Goal: Transaction & Acquisition: Purchase product/service

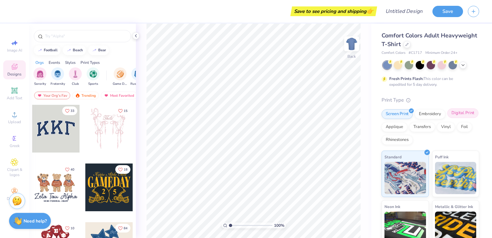
click at [447, 118] on div "Digital Print" at bounding box center [462, 113] width 31 height 10
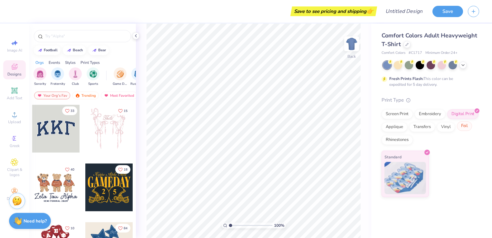
click at [457, 131] on div "Foil" at bounding box center [464, 126] width 15 height 10
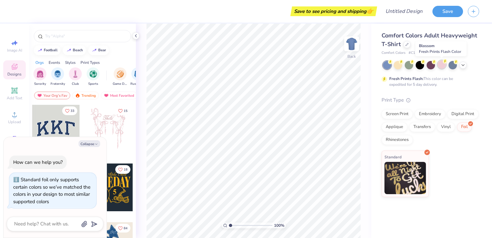
click at [443, 66] on div at bounding box center [442, 64] width 8 height 8
click at [463, 68] on div at bounding box center [431, 65] width 96 height 8
click at [463, 67] on div at bounding box center [463, 64] width 7 height 7
type textarea "x"
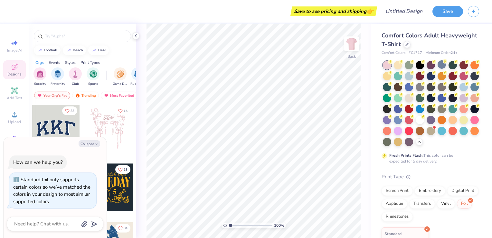
click at [426, 45] on span "Comfort Colors Adult Heavyweight T-Shirt" at bounding box center [430, 40] width 96 height 16
click at [401, 13] on input "Design Title" at bounding box center [412, 11] width 32 height 13
type input "c"
type textarea "x"
type input "cr"
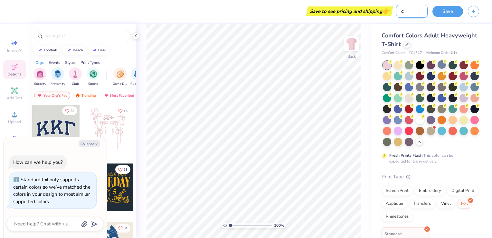
type textarea "x"
type input "cro"
type textarea "x"
type input "crop"
type textarea "x"
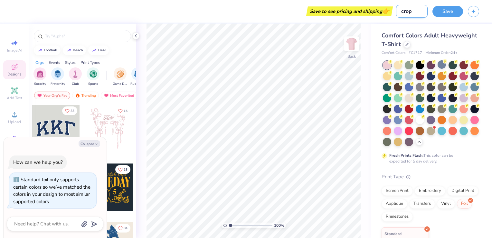
type input "[PERSON_NAME]"
type textarea "x"
type input "croppe"
type textarea "x"
type input "cropped"
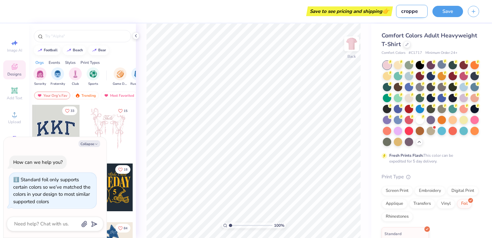
type textarea "x"
type input "cropped"
type textarea "x"
type input "cropped s"
type textarea "x"
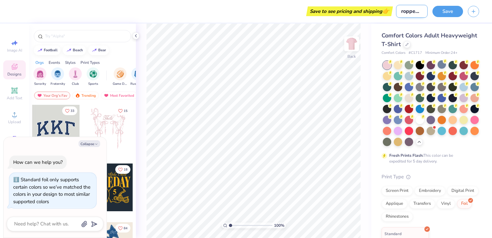
type input "cropped sh"
type textarea "x"
type input "cropped shi"
type textarea "x"
type input "cropped shir"
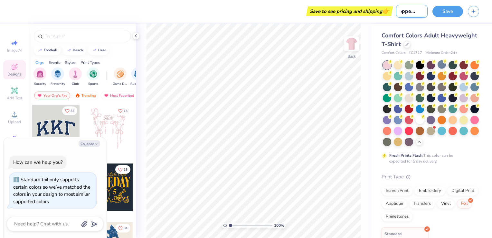
type textarea "x"
type input "cropped shirt"
type textarea "x"
type input "cropped shirt"
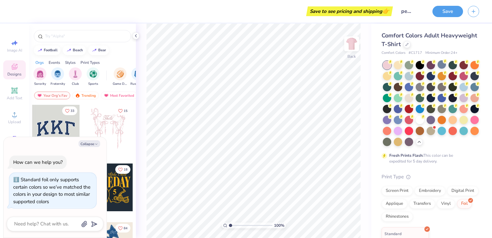
scroll to position [0, 0]
click at [345, 13] on div "Save to see pricing and shipping 👉" at bounding box center [349, 11] width 83 height 10
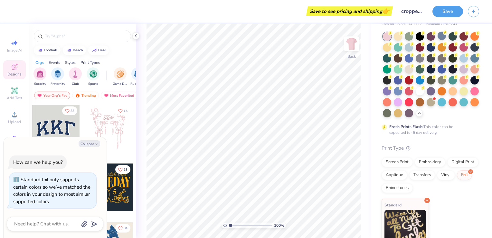
scroll to position [46, 0]
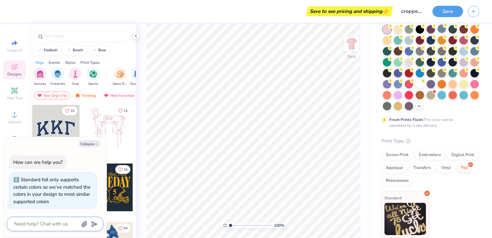
click at [40, 224] on textarea at bounding box center [46, 223] width 65 height 9
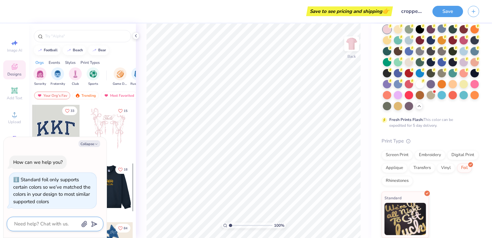
type textarea "h"
type textarea "x"
type textarea "ho"
type textarea "x"
type textarea "how"
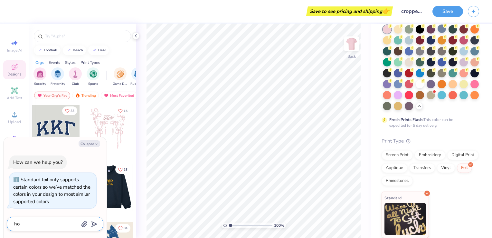
type textarea "x"
type textarea "how"
type textarea "x"
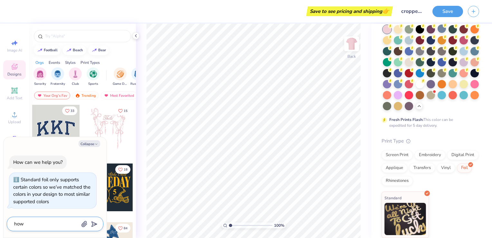
type textarea "how t"
type textarea "x"
type textarea "how to"
type textarea "x"
type textarea "how to"
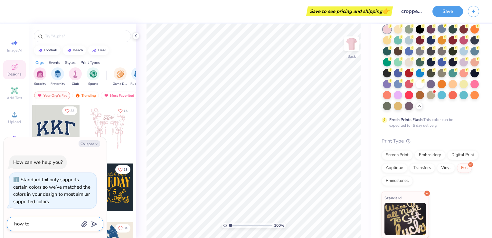
type textarea "x"
type textarea "how to c"
type textarea "x"
type textarea "how to ch"
type textarea "x"
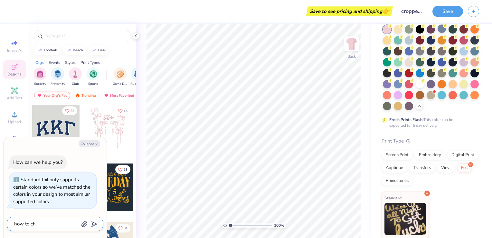
type textarea "how to chn"
type textarea "x"
type textarea "how to chna"
type textarea "x"
type textarea "how to chnag"
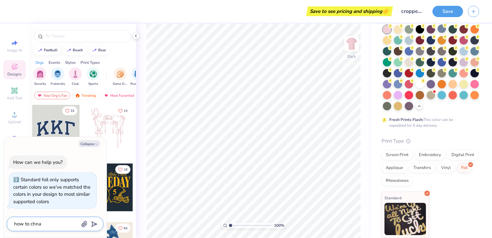
type textarea "x"
type textarea "how to chnage"
type textarea "x"
type textarea "how to chnage"
type textarea "x"
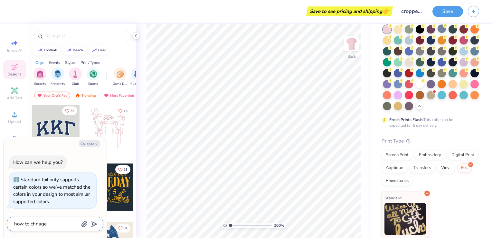
type textarea "how to chnage s"
type textarea "x"
type textarea "how to chnage sh"
type textarea "x"
type textarea "how to chnage shi"
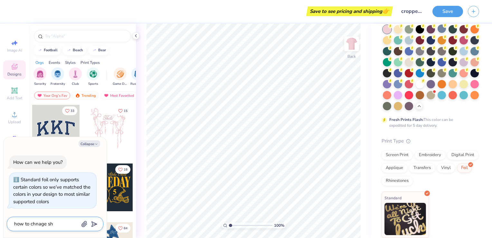
type textarea "x"
type textarea "how to chnage shir"
type textarea "x"
type textarea "how to chnage shirt"
type textarea "x"
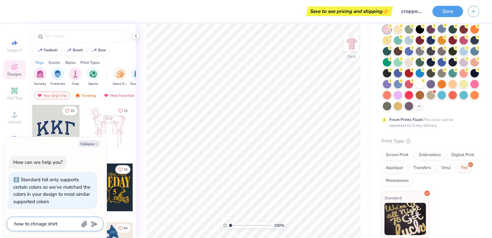
type textarea "how to chnage shirt"
type textarea "x"
type textarea "how to chnage shirt s"
type textarea "x"
type textarea "how to chnage shirt st"
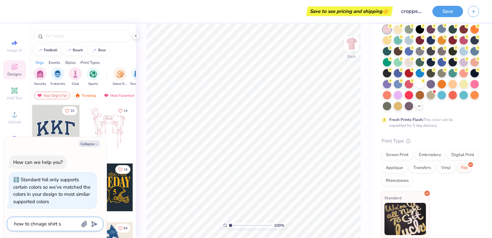
type textarea "x"
type textarea "how to chnage shirt sty"
type textarea "x"
type textarea "how to chnage shirt styl"
type textarea "x"
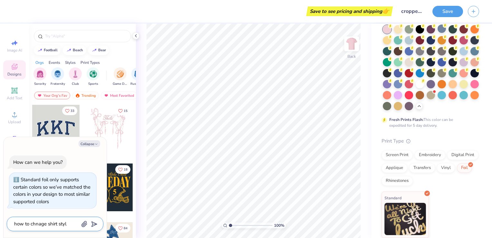
type textarea "how to chnage shirt style"
type textarea "x"
type textarea "how to chnage shirt style"
type textarea "x"
type textarea "how to change shirt style"
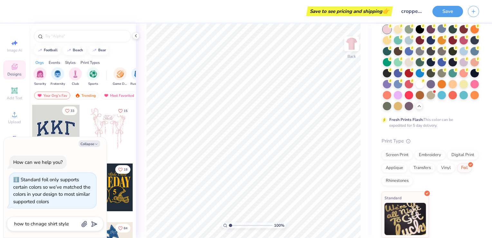
type textarea "x"
type textarea "how to change shirt style"
click at [95, 223] on icon "submit" at bounding box center [93, 223] width 9 height 9
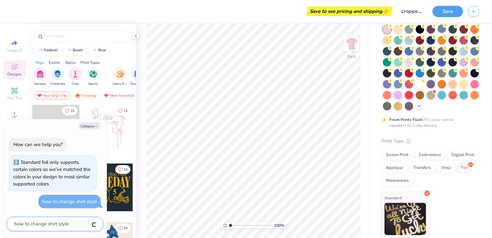
type textarea "x"
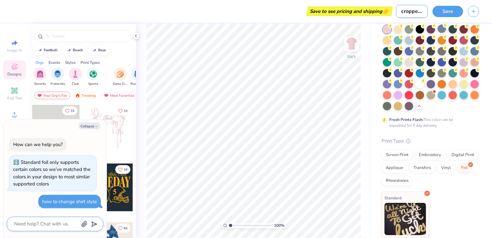
click at [419, 14] on input "cropped shirt" at bounding box center [412, 11] width 32 height 13
click at [423, 14] on input "cropped shirt" at bounding box center [412, 11] width 32 height 13
type input "croppe shirt"
type textarea "x"
type input "s"
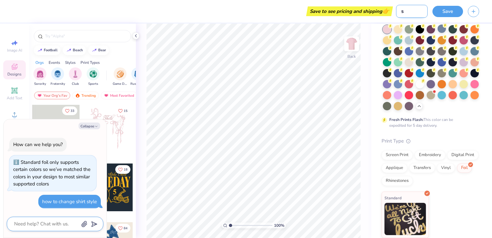
type textarea "x"
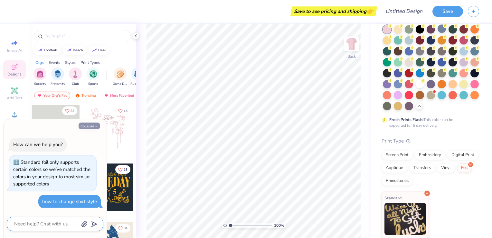
click at [94, 127] on button "Collapse" at bounding box center [90, 125] width 22 height 7
type textarea "x"
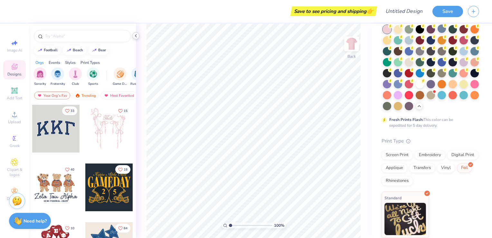
click at [135, 35] on icon at bounding box center [135, 35] width 5 height 5
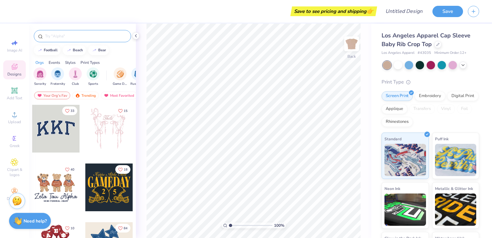
click at [93, 36] on input "text" at bounding box center [85, 36] width 82 height 6
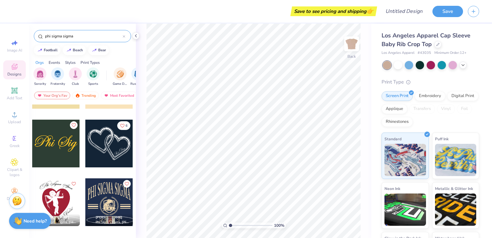
scroll to position [839, 0]
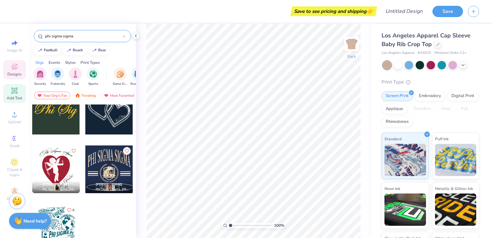
type input "phi sigma sigma"
click at [21, 90] on div "Add Text" at bounding box center [14, 93] width 23 height 19
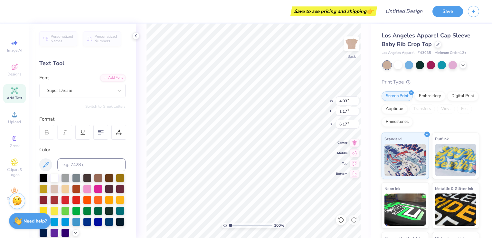
scroll to position [5, 1]
type textarea "T"
type textarea "Olive Garden"
click at [94, 214] on div at bounding box center [98, 210] width 8 height 8
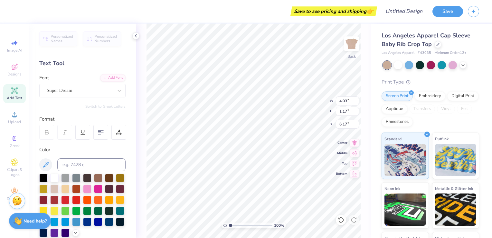
click at [144, 198] on div "100 % Back W 4.03 4.03 " H 1.17 1.17 " Y 6.17 6.17 " Center Middle Top Bottom" at bounding box center [253, 131] width 235 height 214
type input "0.84"
type textarea "Olive Garden We're all family Here"
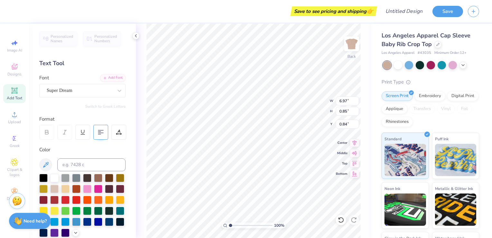
click at [102, 134] on icon at bounding box center [101, 132] width 6 height 6
click at [421, 65] on div at bounding box center [420, 64] width 8 height 8
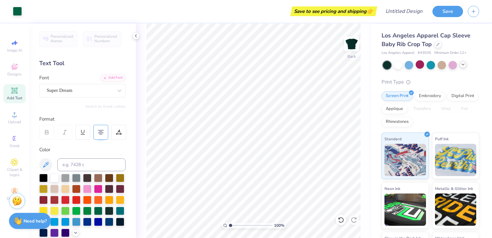
click at [465, 65] on icon at bounding box center [463, 64] width 5 height 5
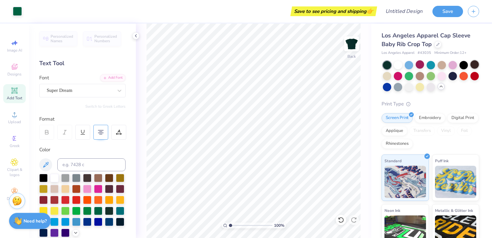
click at [471, 69] on div at bounding box center [475, 64] width 8 height 8
click at [432, 93] on div "Los Angeles Apparel Cap Sleeve Baby Rib Crop Top Los Angeles Apparel # 43035 Mi…" at bounding box center [431, 165] width 98 height 269
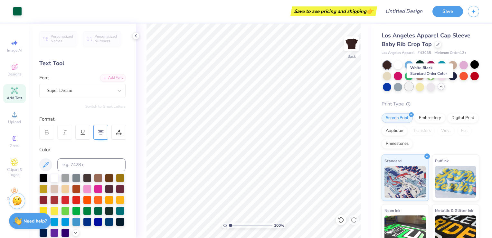
click at [413, 91] on div at bounding box center [409, 86] width 8 height 8
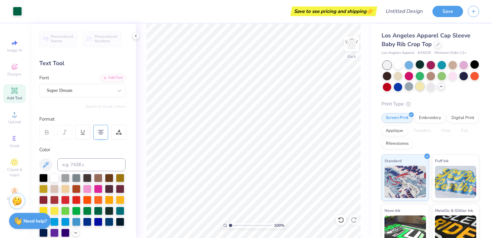
click at [424, 88] on div at bounding box center [420, 86] width 8 height 8
click at [471, 69] on div at bounding box center [475, 64] width 8 height 8
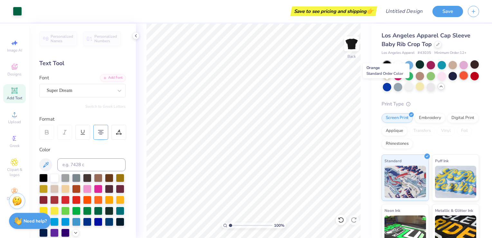
click at [460, 80] on div at bounding box center [464, 75] width 8 height 8
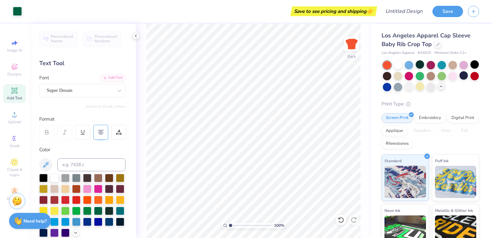
click at [458, 66] on div at bounding box center [431, 76] width 96 height 30
click at [453, 65] on div at bounding box center [453, 64] width 8 height 8
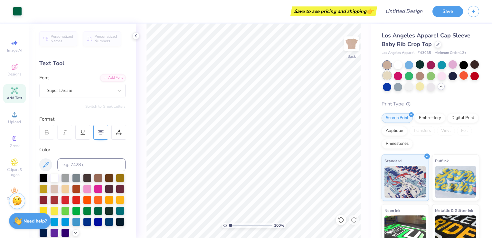
click at [391, 78] on div at bounding box center [387, 75] width 8 height 8
click at [439, 117] on div "Embroidery" at bounding box center [430, 117] width 31 height 10
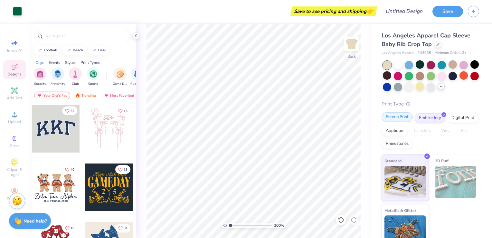
click at [399, 116] on div "Screen Print" at bounding box center [397, 117] width 31 height 10
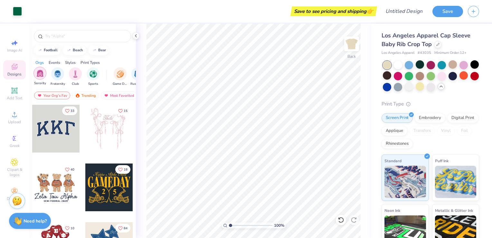
click at [43, 78] on div "filter for Sorority" at bounding box center [39, 73] width 13 height 13
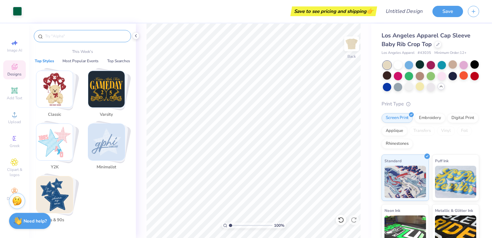
click at [72, 37] on input "text" at bounding box center [85, 36] width 82 height 6
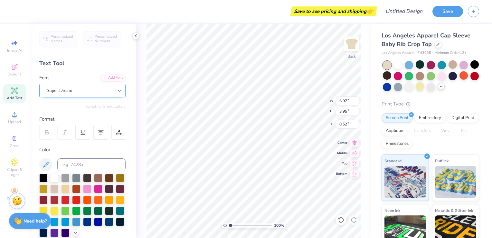
click at [119, 91] on div at bounding box center [120, 91] width 12 height 12
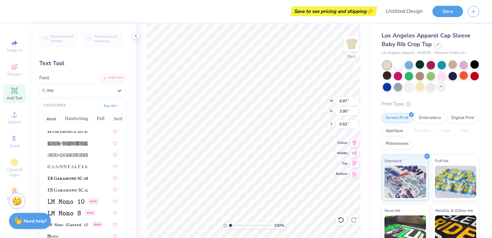
scroll to position [111, 0]
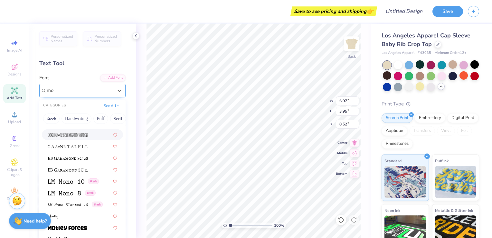
type input "m"
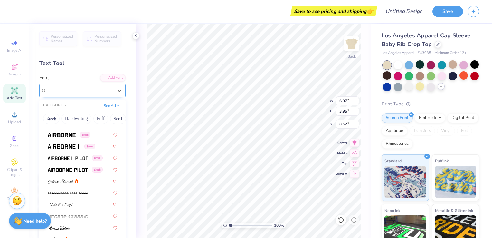
scroll to position [1236, 0]
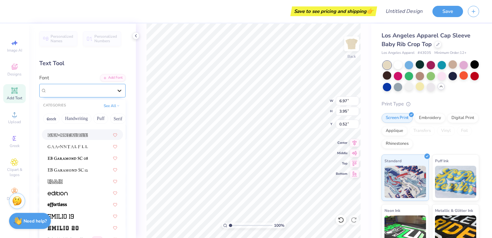
click at [116, 90] on icon at bounding box center [119, 90] width 6 height 6
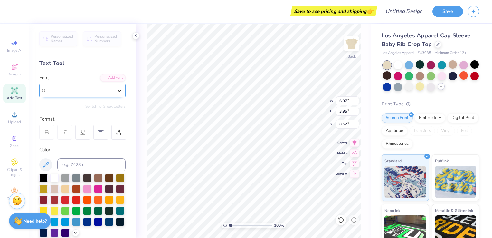
click at [116, 90] on icon at bounding box center [119, 90] width 6 height 6
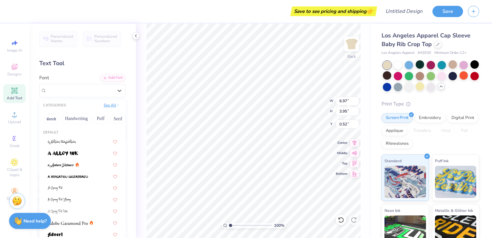
click at [110, 107] on button "See All" at bounding box center [112, 105] width 20 height 6
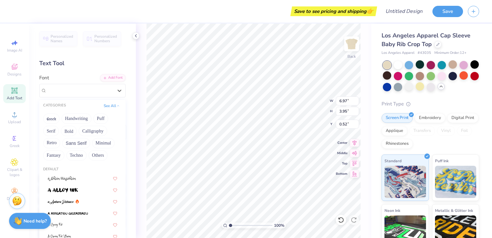
click at [77, 75] on div "Font option Super Dream selected, 273 of 311. 311 results available. Use Up and…" at bounding box center [82, 85] width 86 height 23
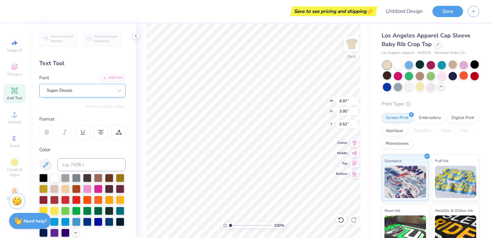
click at [73, 93] on div "Super Dream" at bounding box center [80, 90] width 68 height 10
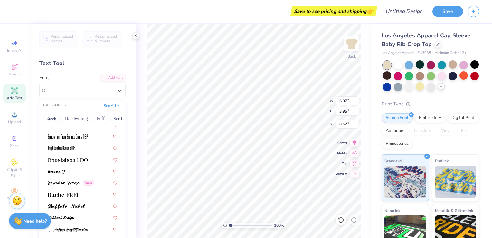
scroll to position [0, 0]
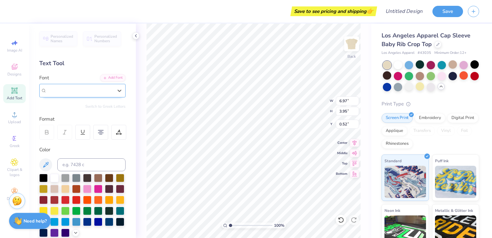
click at [99, 92] on div "Super Dream" at bounding box center [80, 90] width 66 height 7
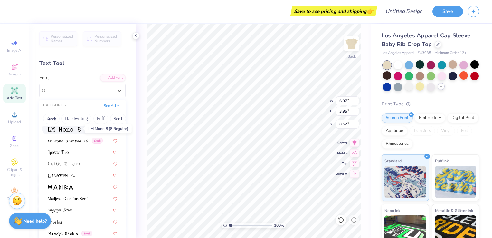
scroll to position [2204, 0]
click at [71, 207] on span at bounding box center [60, 209] width 24 height 7
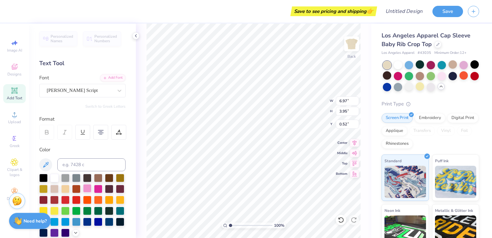
type input "4.10"
click at [114, 91] on div at bounding box center [120, 91] width 12 height 12
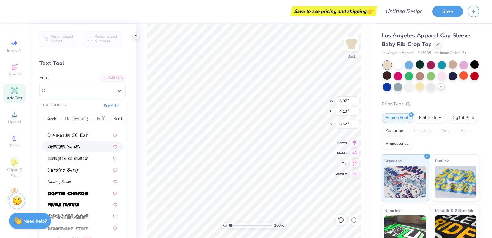
scroll to position [1051, 0]
click at [77, 187] on div at bounding box center [82, 191] width 81 height 11
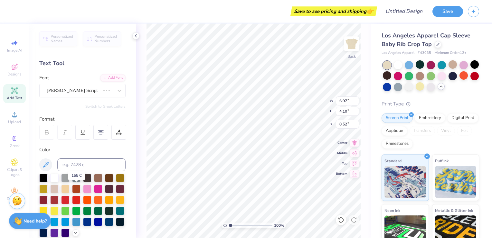
click at [70, 187] on div at bounding box center [65, 189] width 8 height 8
type input "6.96"
type input "2.87"
type input "1.14"
click at [114, 95] on div at bounding box center [120, 91] width 12 height 12
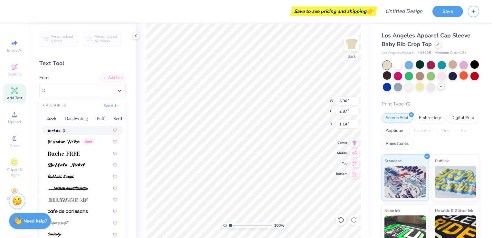
scroll to position [592, 0]
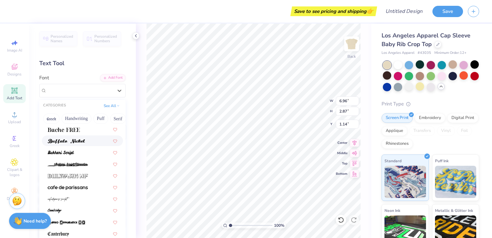
click at [78, 141] on img at bounding box center [66, 141] width 37 height 5
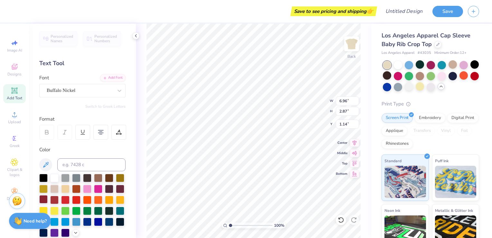
type input "4.47"
type input "2.80"
type input "1.18"
click at [94, 214] on div at bounding box center [98, 210] width 8 height 8
click at [105, 214] on div at bounding box center [109, 210] width 8 height 8
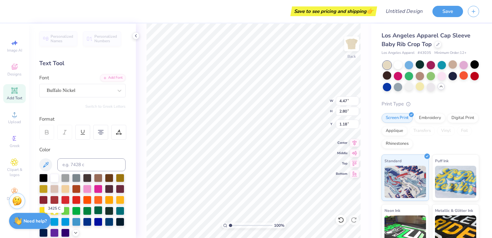
click at [94, 214] on div at bounding box center [98, 210] width 8 height 8
click at [93, 95] on div "Buffalo Nickel" at bounding box center [82, 91] width 86 height 14
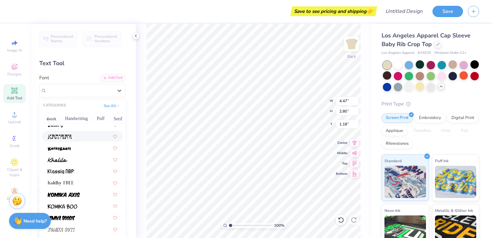
scroll to position [1802, 0]
click at [72, 159] on div at bounding box center [83, 159] width 70 height 7
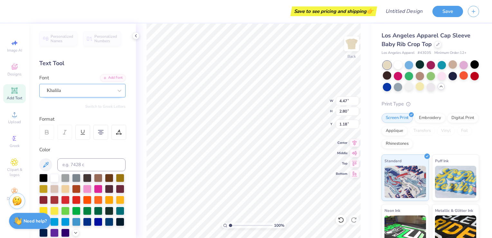
type input "4.82"
type input "3.10"
type input "1.03"
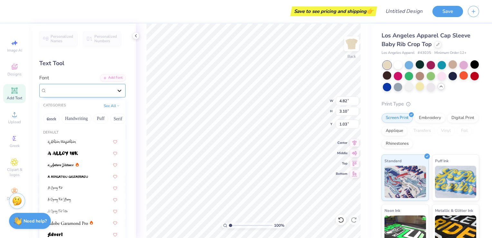
click at [114, 92] on div at bounding box center [120, 91] width 12 height 12
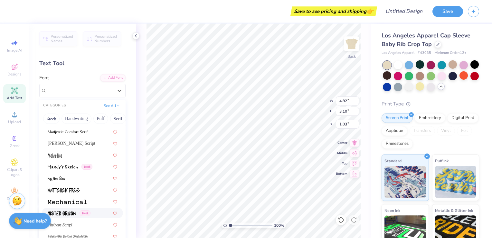
scroll to position [2270, 0]
click at [77, 141] on span "Magiera Script" at bounding box center [72, 143] width 48 height 7
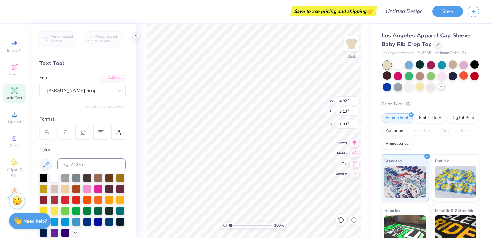
type input "5.06"
type input "3.40"
type input "0.88"
click at [85, 135] on div at bounding box center [82, 132] width 15 height 15
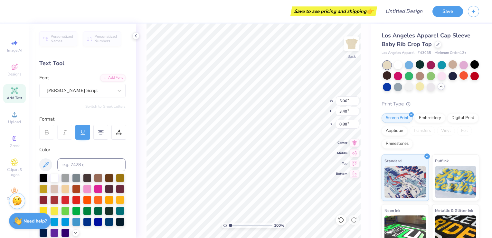
scroll to position [6, 1]
click at [85, 137] on div at bounding box center [82, 132] width 15 height 15
click at [48, 131] on icon at bounding box center [47, 132] width 6 height 6
click at [119, 134] on icon at bounding box center [118, 134] width 5 height 0
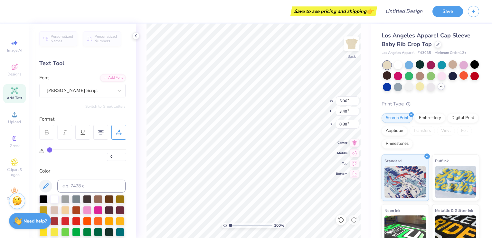
click at [119, 132] on icon at bounding box center [119, 132] width 6 height 6
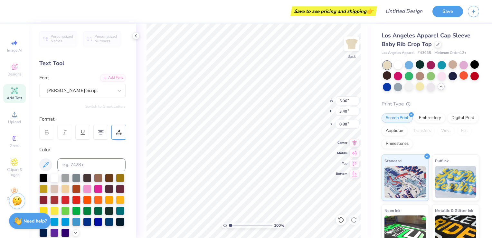
click at [119, 132] on icon at bounding box center [119, 132] width 6 height 6
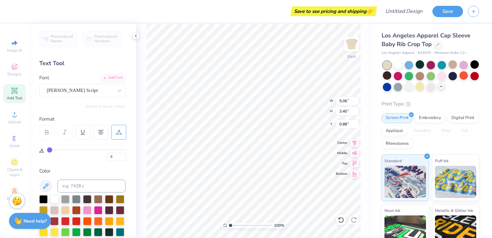
type input "3"
type input "5"
type input "9"
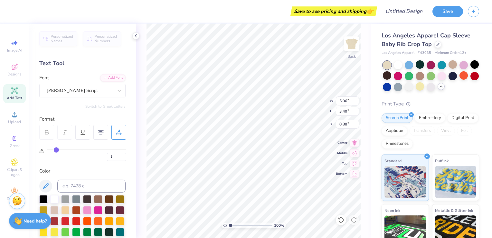
type input "9"
type input "10"
type input "11"
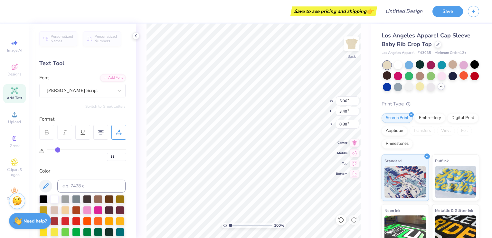
type input "12"
type input "13"
type input "14"
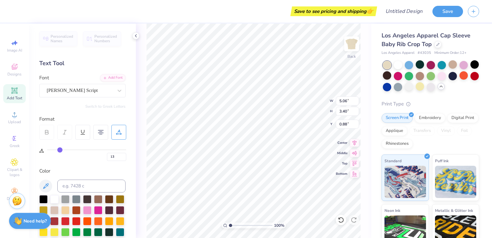
type input "14"
type input "15"
type input "16"
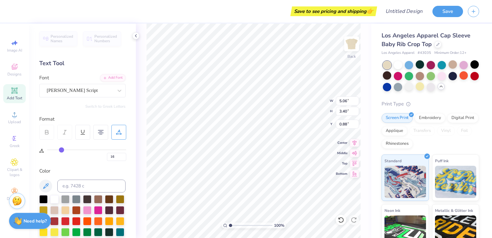
type input "17"
type input "18"
type input "19"
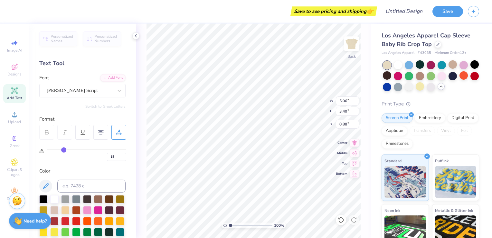
type input "19"
type input "20"
type input "21"
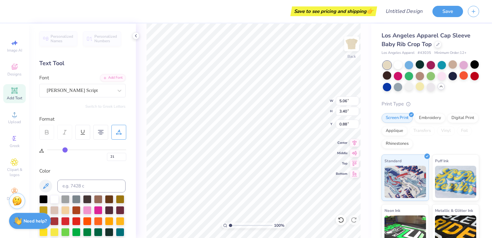
type input "22"
type input "23"
type input "24"
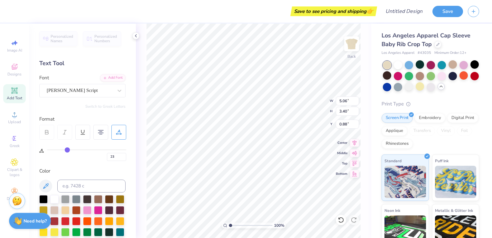
type input "24"
type input "25"
type input "26"
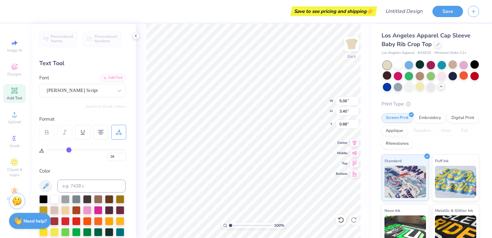
type input "27"
drag, startPoint x: 50, startPoint y: 148, endPoint x: 70, endPoint y: 153, distance: 20.0
click at [70, 150] on input "range" at bounding box center [86, 149] width 79 height 1
type input "26"
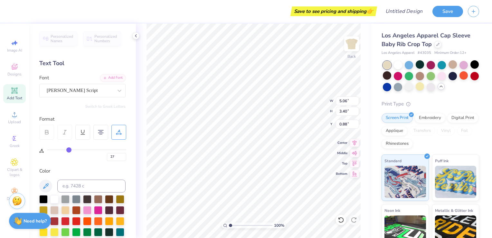
type input "26"
type input "25"
type input "24"
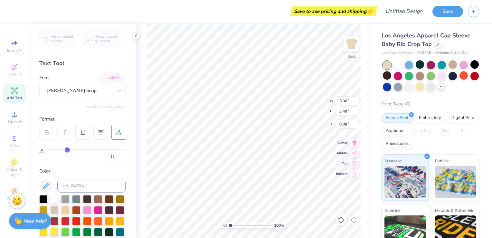
type input "23"
type input "22"
type input "21"
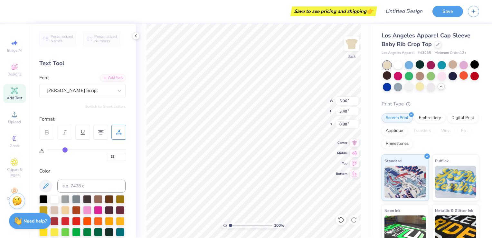
type input "21"
type input "20"
type input "19"
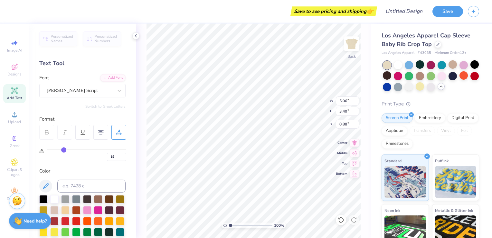
type input "18"
type input "17"
type input "16"
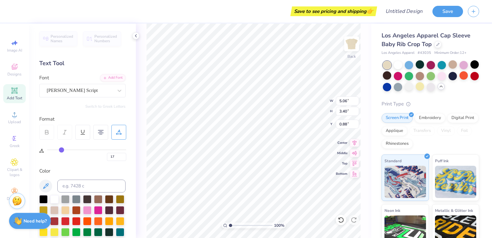
type input "16"
drag, startPoint x: 69, startPoint y: 150, endPoint x: 62, endPoint y: 150, distance: 7.1
type input "16"
click at [62, 150] on input "range" at bounding box center [86, 149] width 79 height 1
type input "6.79"
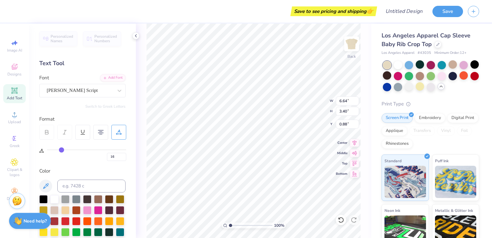
type input "3.48"
type textarea "olive Garden were all family here"
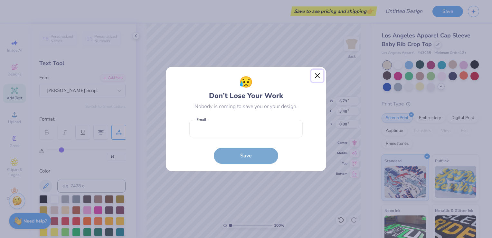
click at [320, 70] on button "Close" at bounding box center [317, 76] width 12 height 12
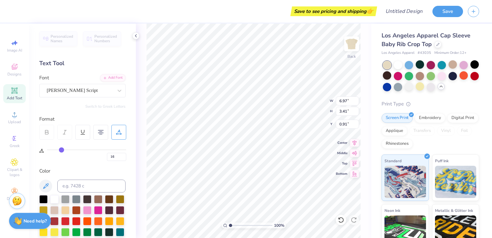
type input "6.97"
type input "3.41"
type input "0.91"
type textarea "Olive Garden were all family here"
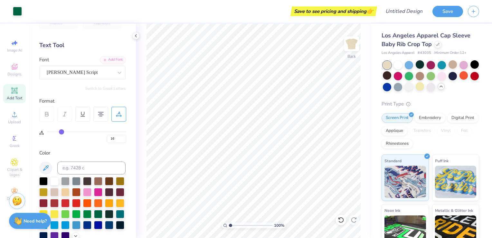
scroll to position [0, 0]
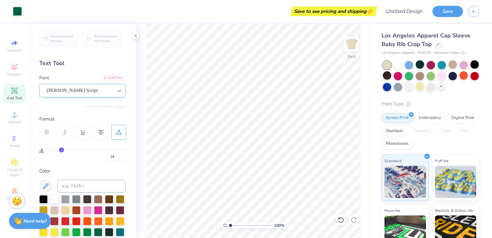
click at [116, 92] on icon at bounding box center [119, 90] width 6 height 6
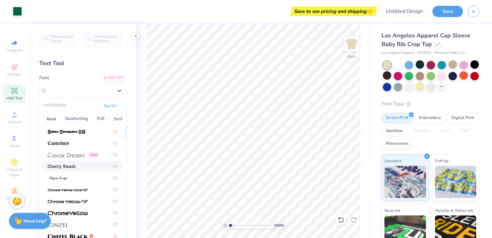
scroll to position [682, 0]
click at [74, 178] on div at bounding box center [83, 178] width 70 height 7
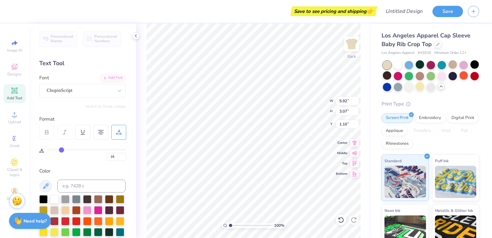
type input "1.02"
type input "0.68"
click at [117, 158] on input "16" at bounding box center [116, 157] width 19 height 8
click at [124, 155] on input "17" at bounding box center [116, 157] width 19 height 8
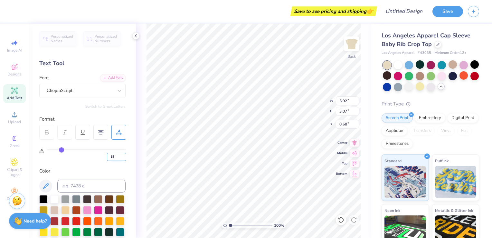
click at [124, 155] on input "18" at bounding box center [116, 157] width 19 height 8
click at [124, 155] on input "19" at bounding box center [116, 157] width 19 height 8
click at [124, 155] on input "20" at bounding box center [116, 157] width 19 height 8
click at [124, 155] on input "21" at bounding box center [116, 157] width 19 height 8
click at [124, 155] on input "22" at bounding box center [116, 157] width 19 height 8
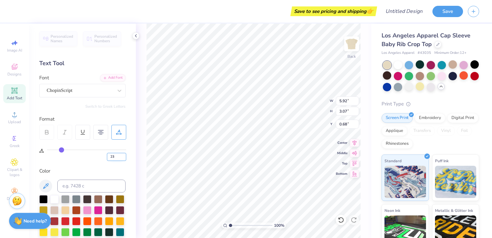
click at [123, 155] on input "23" at bounding box center [116, 157] width 19 height 8
click at [123, 155] on input "24" at bounding box center [116, 157] width 19 height 8
click at [123, 155] on input "25" at bounding box center [116, 157] width 19 height 8
click at [123, 155] on input "26" at bounding box center [116, 157] width 19 height 8
click at [123, 155] on input "27" at bounding box center [116, 157] width 19 height 8
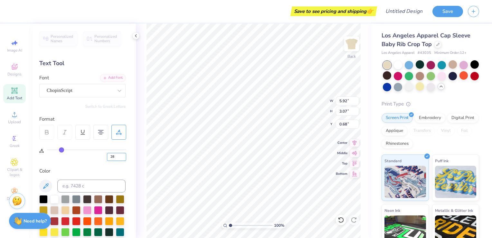
type input "28"
click at [123, 155] on input "28" at bounding box center [116, 157] width 19 height 8
type input "28"
type input "4.74"
click at [121, 160] on div "Personalized Names Personalized Numbers Text Tool Add Font Font ChopinScript Sw…" at bounding box center [82, 131] width 107 height 214
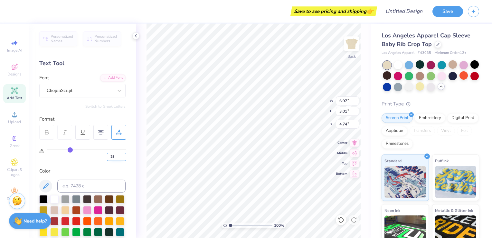
click at [124, 153] on input "28" at bounding box center [116, 157] width 19 height 8
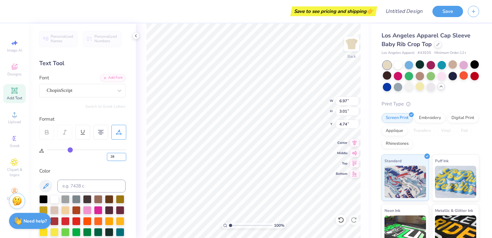
click at [124, 153] on input "28" at bounding box center [116, 157] width 19 height 8
click at [120, 155] on input "28" at bounding box center [116, 157] width 19 height 8
click at [124, 156] on input "29" at bounding box center [116, 157] width 19 height 8
click at [124, 156] on input "30" at bounding box center [116, 157] width 19 height 8
click at [124, 156] on input "31" at bounding box center [116, 157] width 19 height 8
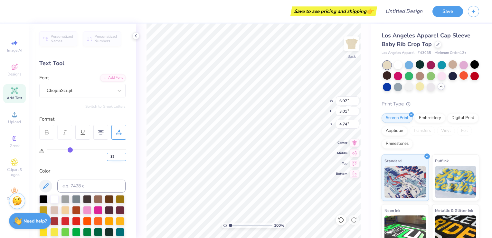
click at [124, 156] on input "32" at bounding box center [116, 157] width 19 height 8
click at [124, 156] on input "33" at bounding box center [116, 157] width 19 height 8
click at [124, 156] on input "34" at bounding box center [116, 157] width 19 height 8
click at [124, 156] on input "35" at bounding box center [116, 157] width 19 height 8
type input "36"
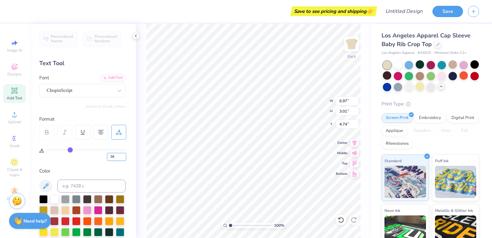
click at [124, 156] on input "36" at bounding box center [116, 157] width 19 height 8
type input "36"
type input "3.00"
type input "34"
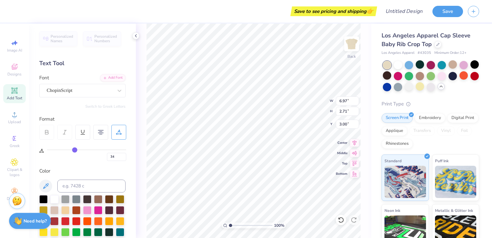
type input "28"
type input "25"
type input "23"
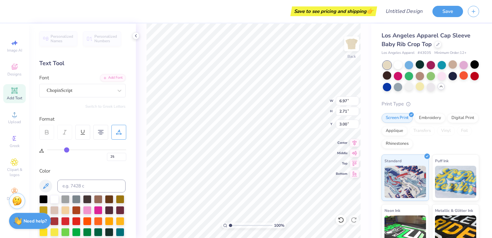
type input "23"
type input "22"
type input "21"
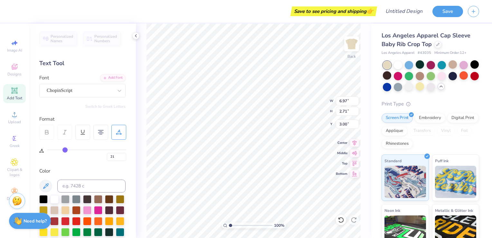
type input "20"
type input "19"
type input "18"
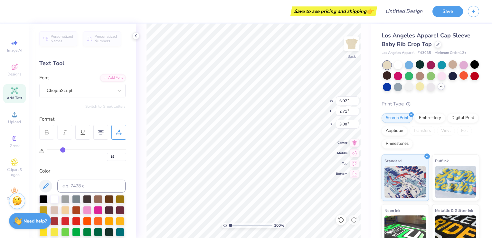
type input "18"
type input "17"
type input "16"
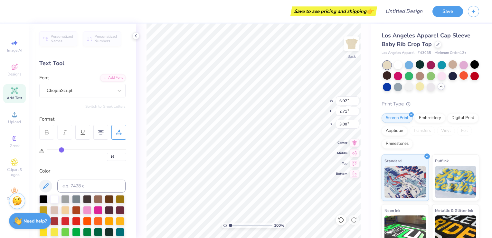
type input "15"
type input "14"
type input "13"
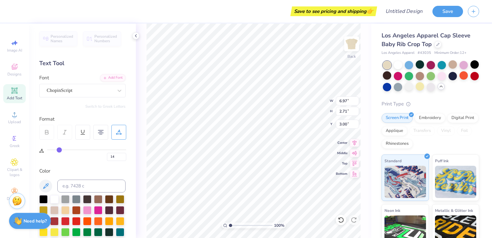
type input "13"
drag, startPoint x: 77, startPoint y: 149, endPoint x: 59, endPoint y: 145, distance: 18.4
type input "13"
click at [59, 149] on input "range" at bounding box center [86, 149] width 79 height 1
type input "4.96"
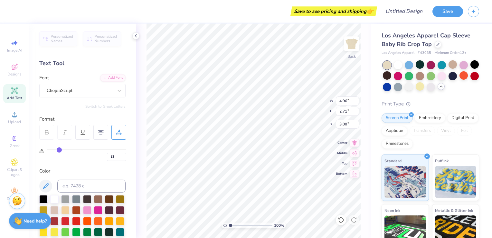
type input "4.04"
type input "6.14"
type input "3.36"
type input "3.39"
type input "6.56"
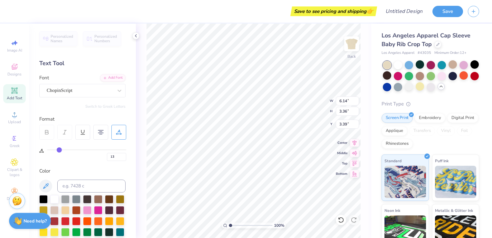
type input "3.58"
type input "6.80"
type input "3.72"
type input "0.86"
click at [138, 185] on div "100 % Back W 6.80 6.80 " H 3.72 3.72 " Y 0.86 0.86 " Center Middle Top Bottom" at bounding box center [253, 131] width 235 height 214
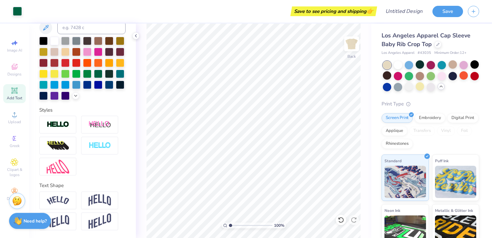
scroll to position [0, 0]
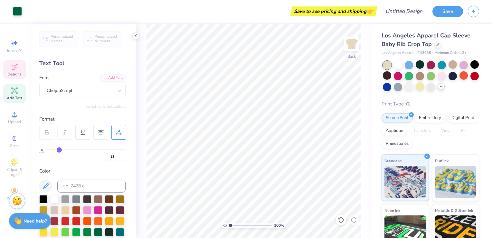
click at [12, 77] on div "Designs" at bounding box center [14, 69] width 23 height 19
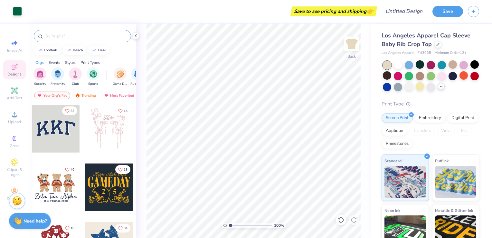
click at [109, 34] on input "text" at bounding box center [85, 36] width 82 height 6
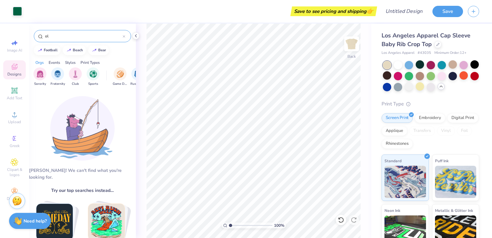
type input "o"
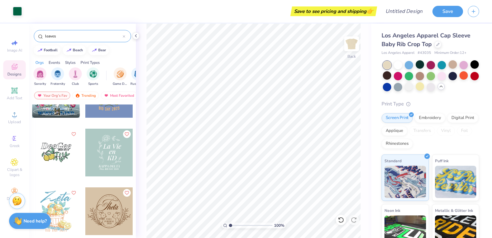
scroll to position [94, 0]
type input "leaves"
click at [19, 162] on div "Clipart & logos" at bounding box center [14, 168] width 23 height 24
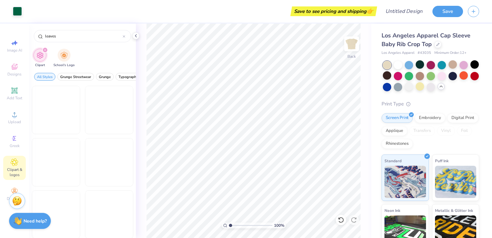
type input "leaves"
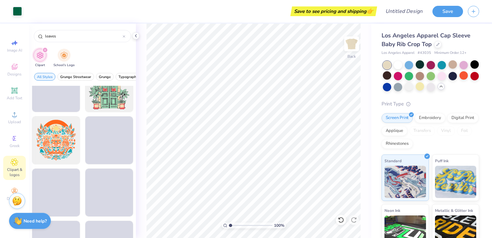
scroll to position [1693, 0]
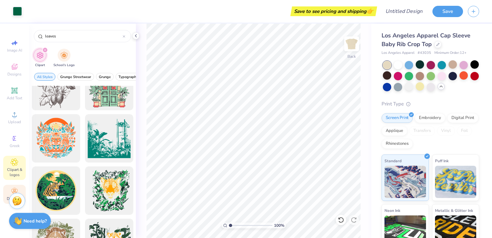
click at [7, 196] on span "Decorate" at bounding box center [14, 198] width 15 height 5
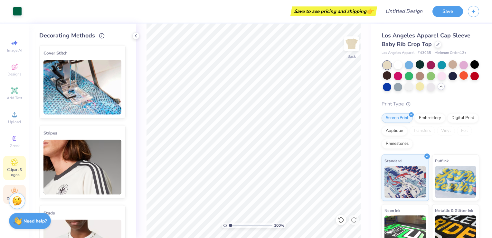
click at [17, 167] on span "Clipart & logos" at bounding box center [14, 172] width 23 height 10
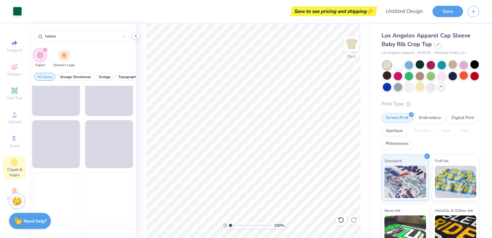
scroll to position [4401, 0]
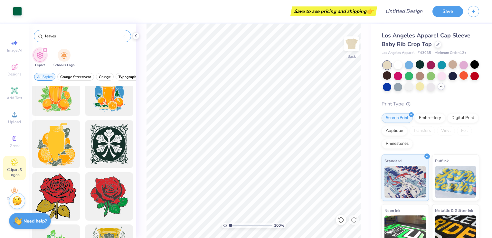
click at [124, 36] on icon at bounding box center [124, 36] width 2 height 2
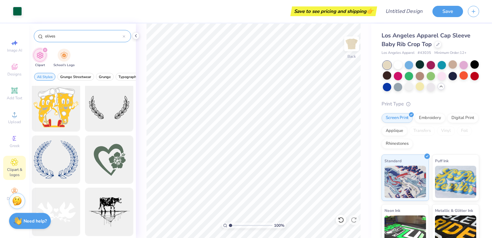
scroll to position [4, 0]
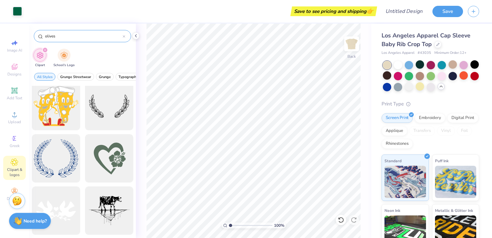
type input "olives"
click at [126, 36] on div "olives" at bounding box center [82, 36] width 97 height 12
click at [124, 35] on icon at bounding box center [124, 36] width 3 height 3
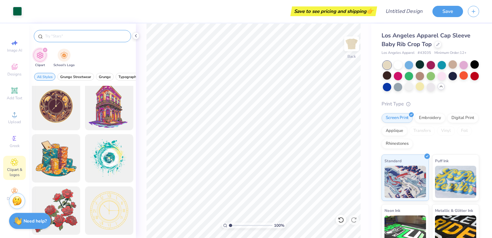
click at [124, 35] on input "text" at bounding box center [85, 36] width 82 height 6
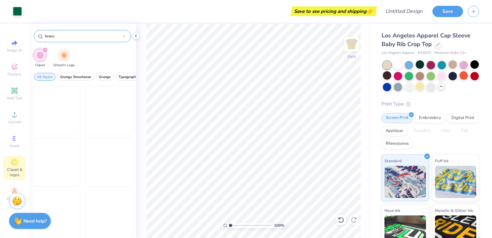
type input "branch"
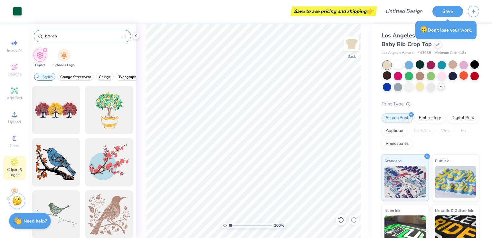
click at [124, 36] on icon at bounding box center [124, 36] width 2 height 2
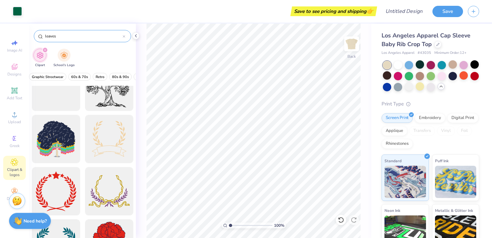
scroll to position [2946, 0]
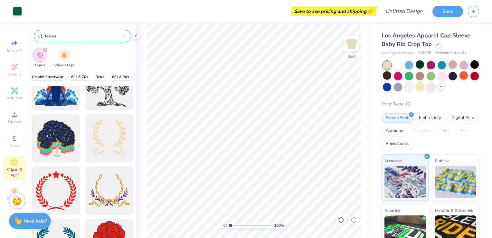
type input "leaves"
click at [126, 39] on div "leaves" at bounding box center [82, 36] width 97 height 12
click at [353, 43] on img at bounding box center [352, 44] width 26 height 26
click at [350, 53] on img at bounding box center [352, 44] width 26 height 26
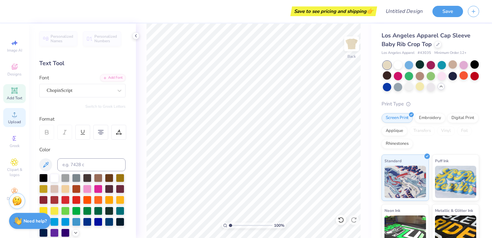
click at [15, 119] on span "Upload" at bounding box center [14, 121] width 13 height 5
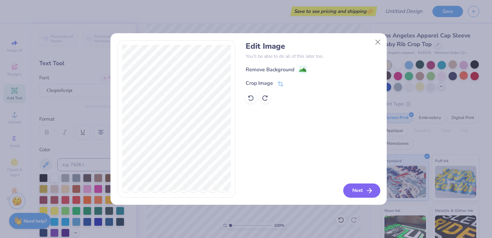
click at [349, 187] on button "Next" at bounding box center [361, 190] width 37 height 14
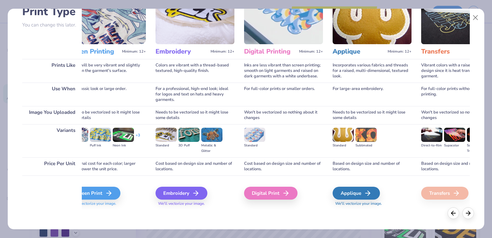
scroll to position [0, 0]
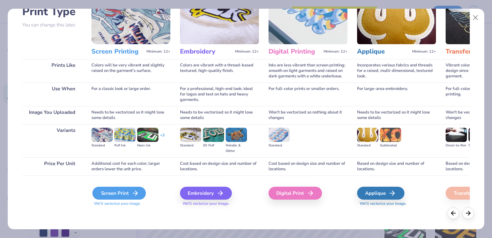
click at [123, 194] on div "Screen Print" at bounding box center [118, 192] width 53 height 13
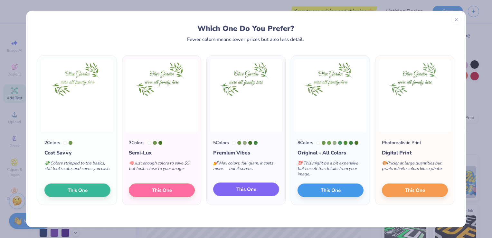
click at [252, 194] on button "This One" at bounding box center [246, 189] width 66 height 14
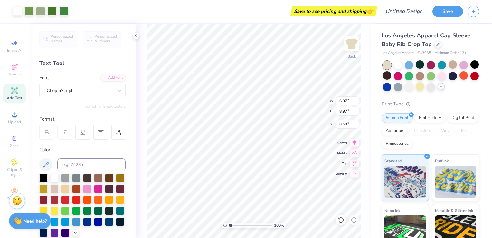
type input "0.50"
click at [271, 153] on li "Delete" at bounding box center [279, 155] width 51 height 13
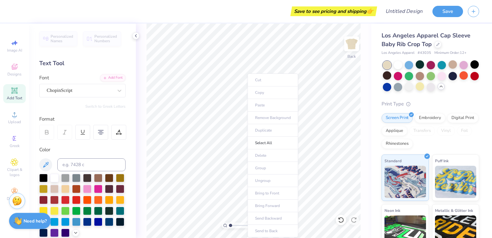
click at [22, 96] on span "Add Text" at bounding box center [14, 97] width 15 height 5
paste textarea "Olive Garden were all family here"
type textarea "Olive Garden were all family here"
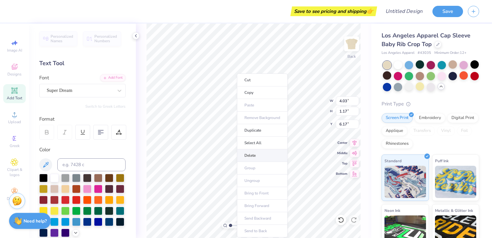
click at [264, 157] on li "Delete" at bounding box center [262, 155] width 51 height 13
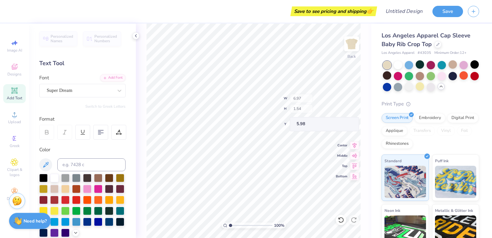
type input "6.97"
type input "1.54"
type input "5.98"
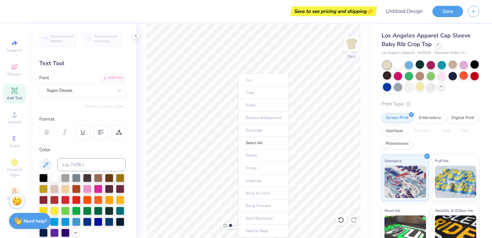
click at [136, 130] on div "100 % Back" at bounding box center [253, 131] width 235 height 214
click at [18, 121] on span "Upload" at bounding box center [14, 121] width 13 height 5
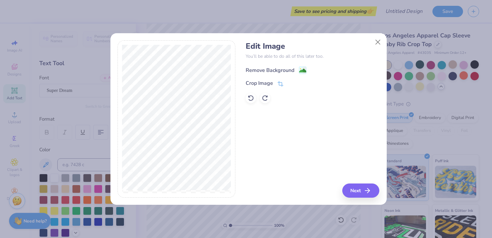
click at [270, 71] on div "Remove Background" at bounding box center [270, 70] width 49 height 8
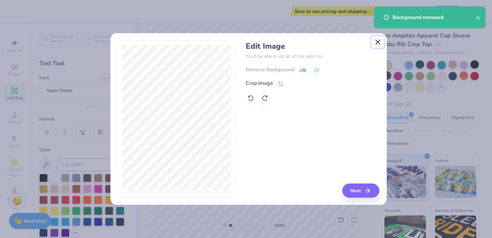
click at [380, 44] on button "Close" at bounding box center [378, 42] width 12 height 12
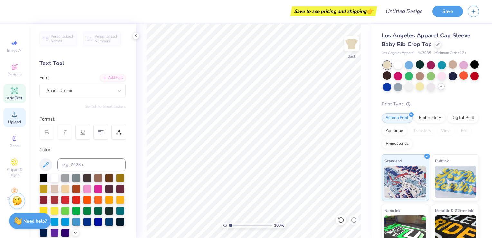
click at [16, 117] on icon at bounding box center [15, 114] width 8 height 8
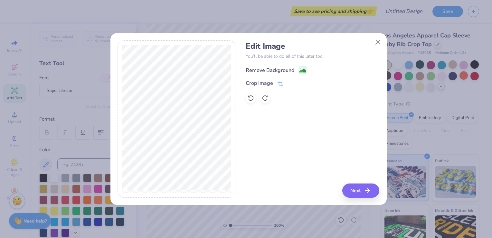
click at [275, 68] on div "Remove Background" at bounding box center [270, 70] width 49 height 8
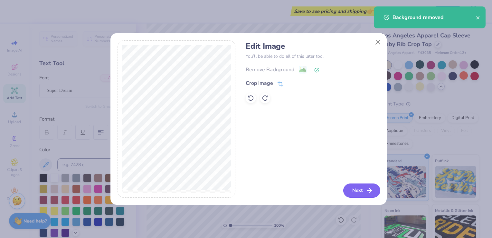
click at [353, 191] on button "Next" at bounding box center [361, 190] width 37 height 14
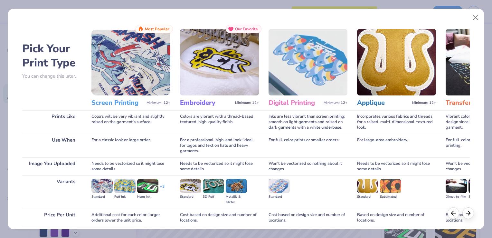
scroll to position [57, 0]
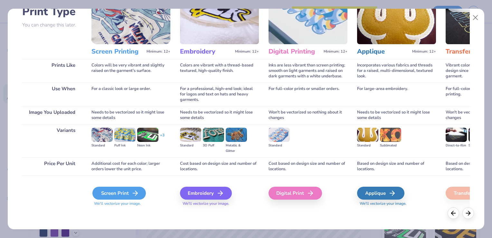
click at [128, 193] on div "Screen Print" at bounding box center [118, 192] width 53 height 13
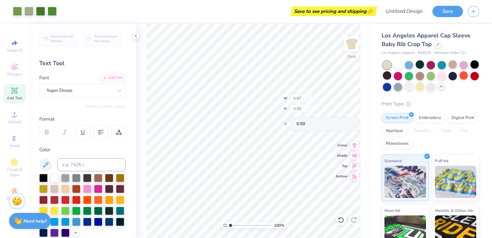
type input "0.50"
click at [116, 91] on icon at bounding box center [119, 90] width 6 height 6
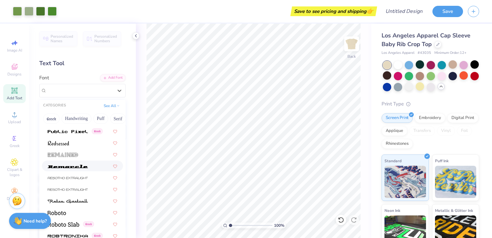
scroll to position [2830, 0]
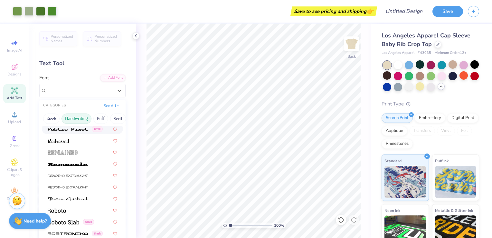
click at [86, 118] on button "Handwriting" at bounding box center [77, 118] width 30 height 10
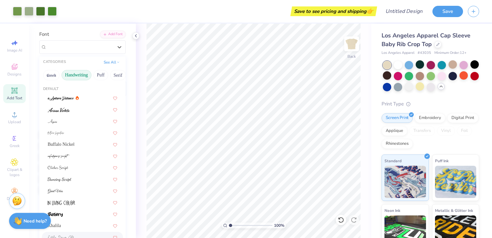
scroll to position [54, 0]
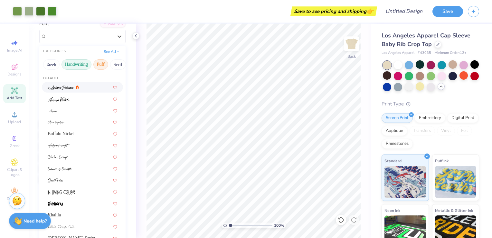
click at [107, 64] on button "Puff" at bounding box center [100, 64] width 15 height 10
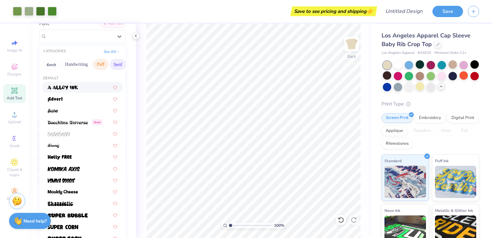
click at [115, 66] on button "Serif" at bounding box center [118, 64] width 16 height 10
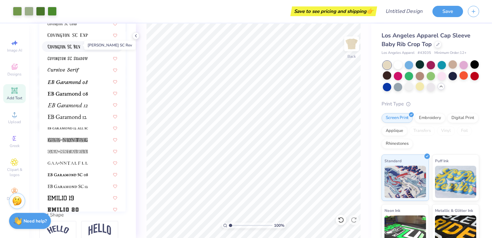
scroll to position [336, 0]
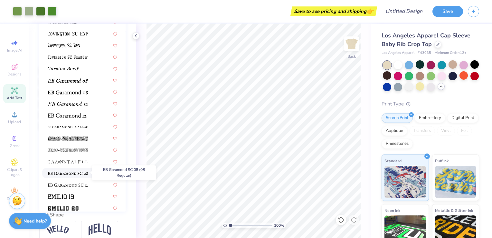
click at [73, 170] on span at bounding box center [68, 172] width 40 height 7
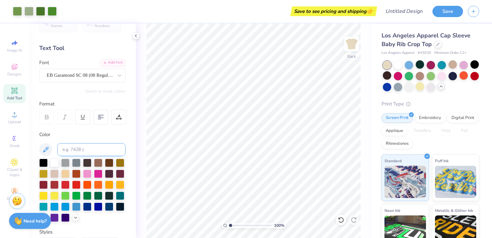
scroll to position [28, 0]
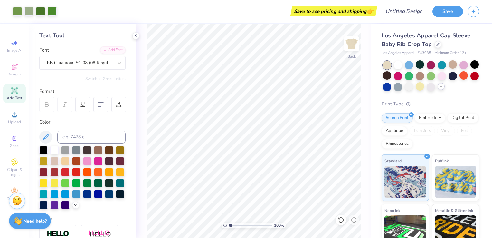
click at [18, 91] on icon at bounding box center [15, 91] width 8 height 8
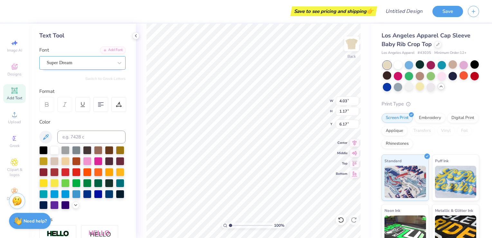
click at [108, 59] on div "Super Dream" at bounding box center [80, 63] width 68 height 10
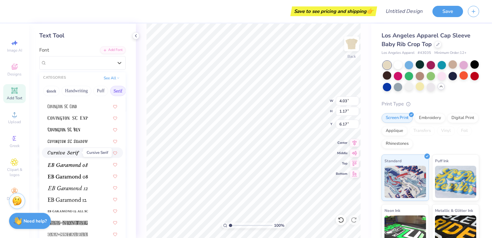
scroll to position [352, 0]
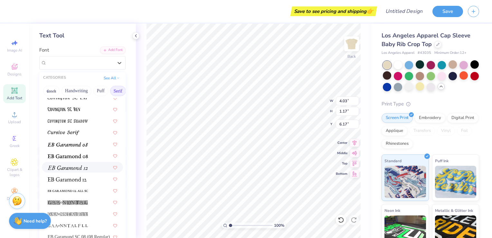
click at [72, 171] on div at bounding box center [82, 167] width 81 height 11
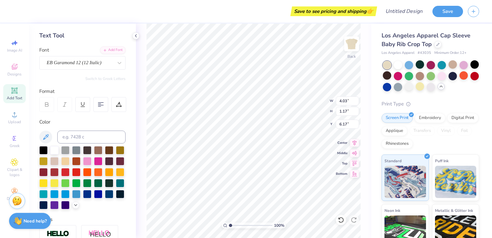
type input "4.33"
type input "1.12"
type input "6.19"
type textarea "T"
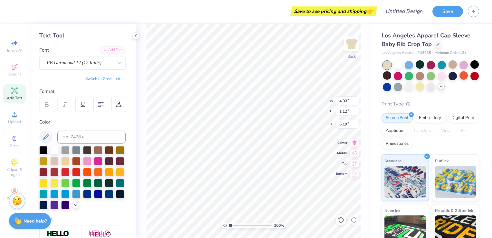
scroll to position [5, 1]
type textarea "Big est. 25"
type input "6.01"
type input "1.58"
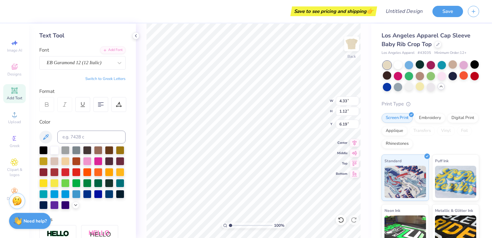
type input "5.96"
click at [83, 186] on div at bounding box center [87, 182] width 8 height 8
click at [81, 186] on div at bounding box center [76, 182] width 8 height 8
click at [45, 136] on icon at bounding box center [45, 136] width 5 height 5
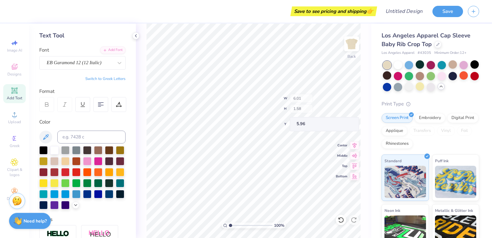
type input "6.97"
type input "4.58"
type input "0.50"
type input "9.02"
type input "6.39"
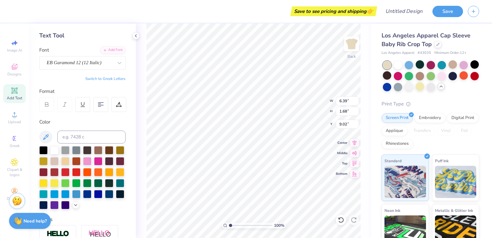
type input "1.68"
type input "8.92"
type input "6.89"
type input "1.81"
type input "5.28"
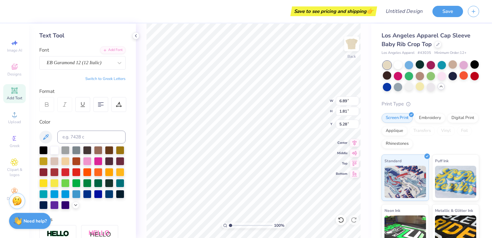
scroll to position [5, 1]
click at [238, 157] on li "Delete" at bounding box center [249, 155] width 51 height 13
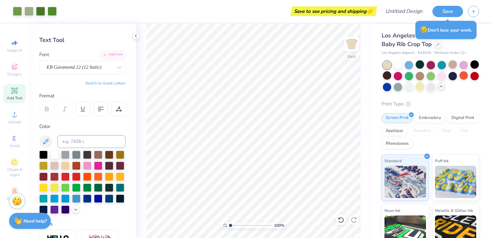
scroll to position [0, 0]
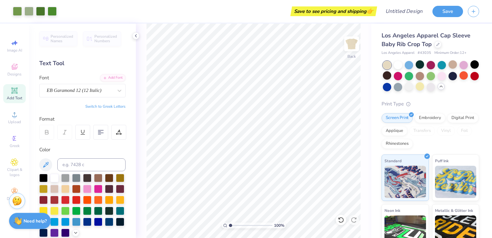
click at [465, 90] on div at bounding box center [431, 76] width 96 height 30
click at [444, 87] on icon at bounding box center [441, 86] width 5 height 5
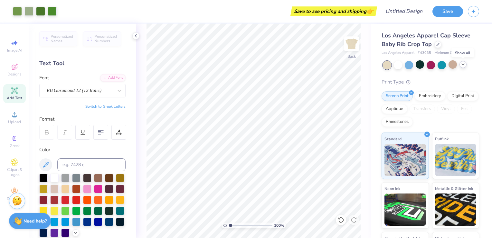
click at [463, 67] on div at bounding box center [463, 64] width 7 height 7
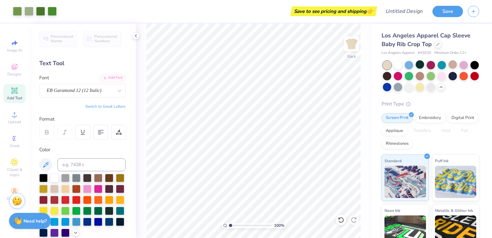
click at [21, 89] on div "Add Text" at bounding box center [14, 93] width 23 height 19
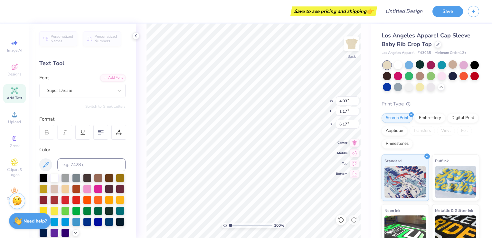
scroll to position [5, 1]
type textarea "T"
type textarea "est 25"
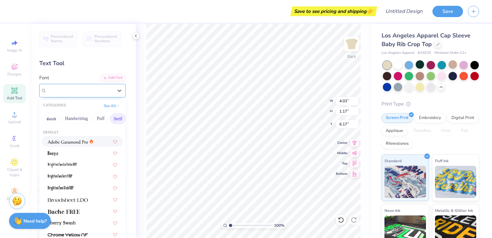
click at [80, 92] on div "Super Dream" at bounding box center [80, 90] width 68 height 10
click at [66, 203] on div at bounding box center [82, 199] width 81 height 11
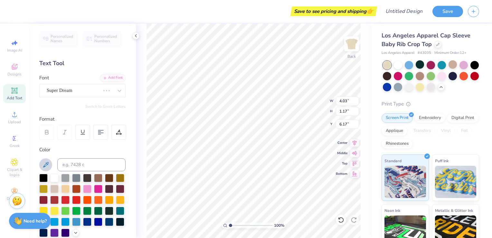
scroll to position [5, 1]
click at [50, 163] on button at bounding box center [45, 164] width 13 height 13
type input "4.79"
type input "1.11"
type input "6.20"
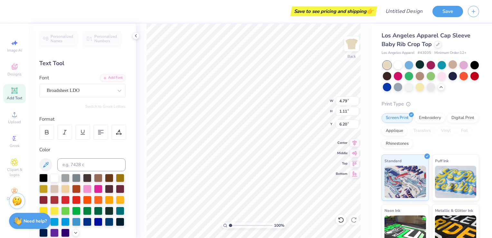
type input "2.38"
type input "0.55"
type input "6.75"
type textarea "est. 25"
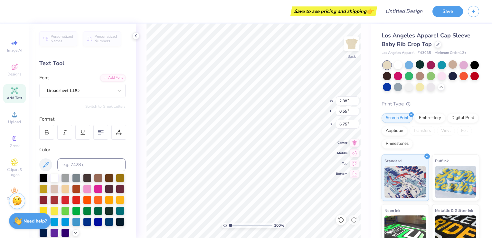
scroll to position [5, 1]
type input "12.45"
click at [41, 221] on strong "Need help?" at bounding box center [35, 220] width 23 height 6
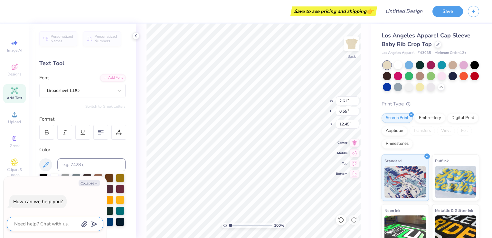
click at [63, 224] on textarea at bounding box center [46, 223] width 65 height 9
type textarea "h"
type textarea "x"
type textarea "ho"
type textarea "x"
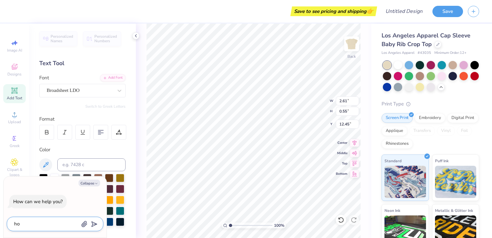
type textarea "how"
type textarea "x"
type textarea "how"
type textarea "x"
type textarea "how d"
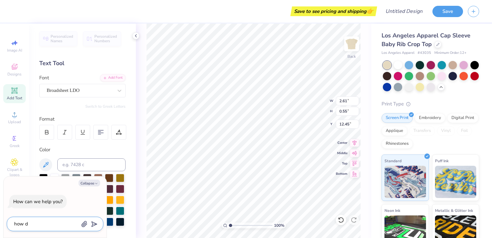
type textarea "x"
type textarea "how do"
type textarea "x"
type textarea "how do"
type textarea "x"
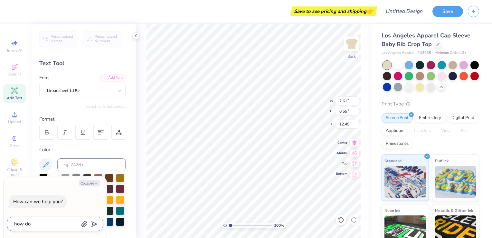
type textarea "how do i"
type textarea "x"
type textarea "how do i"
type textarea "x"
type textarea "how do i p"
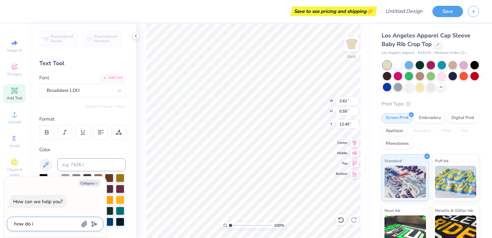
type textarea "x"
type textarea "how do i pu"
type textarea "x"
type textarea "how do i put"
type textarea "x"
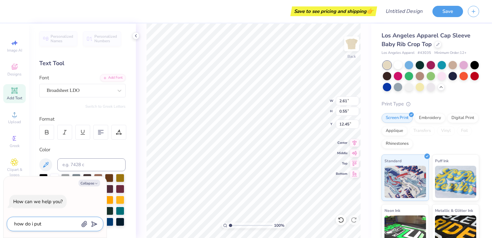
type textarea "how do i put"
type textarea "x"
type textarea "how do i put t"
type textarea "x"
type textarea "how do i put te"
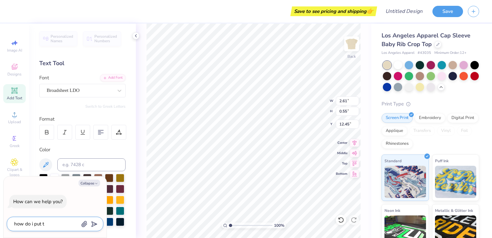
type textarea "x"
type textarea "how do i put tex"
type textarea "x"
type textarea "how do i put text"
type textarea "x"
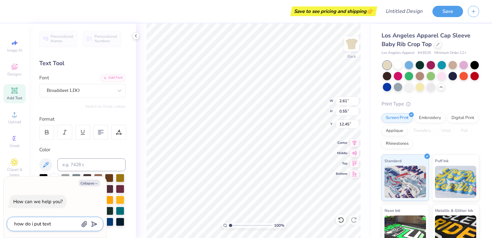
type textarea "how do i put text"
type textarea "x"
type textarea "how do i put text o"
type textarea "x"
type textarea "how do i put text on"
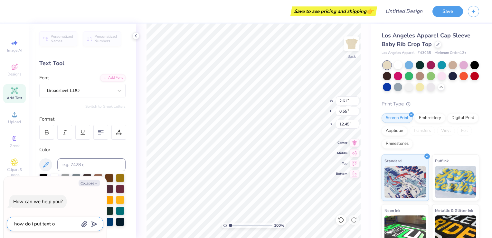
type textarea "x"
type textarea "how do i put text on"
type textarea "x"
type textarea "how do i put text on t"
type textarea "x"
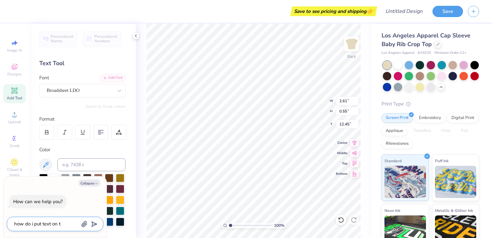
type textarea "how do i put text on th"
type textarea "x"
type textarea "how do i put text on th"
type textarea "x"
type textarea "how do i put text on th"
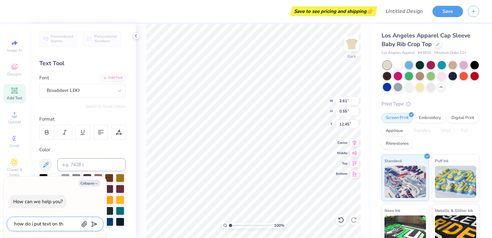
type textarea "x"
type textarea "how do i put text on the"
type textarea "x"
type textarea "how do i put text on the"
type textarea "x"
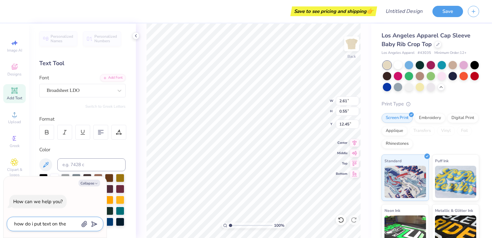
type textarea "how do i put text on the s"
type textarea "x"
type textarea "how do i put text on the sl"
type textarea "x"
type textarea "how do i put text on the sle"
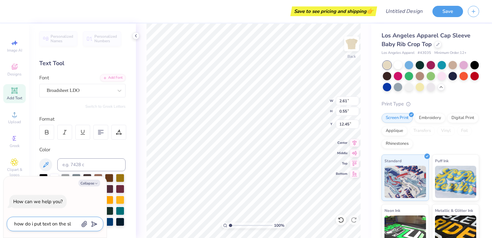
type textarea "x"
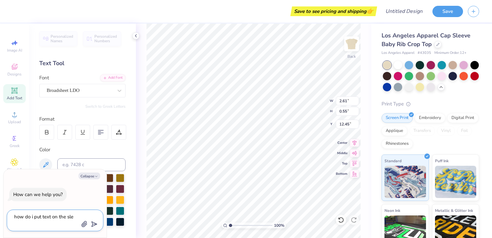
type textarea "how do i put text on the slev"
type textarea "x"
type textarea "how do i put text on the sleve"
type textarea "x"
type textarea "how do i put text on the sleve"
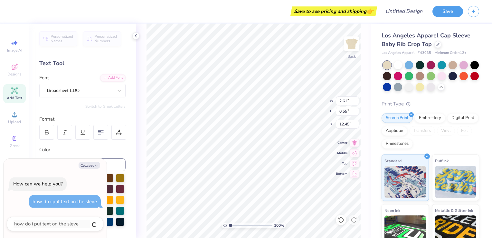
type textarea "x"
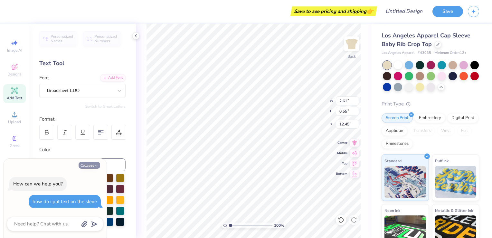
click at [99, 167] on button "Collapse" at bounding box center [90, 165] width 22 height 7
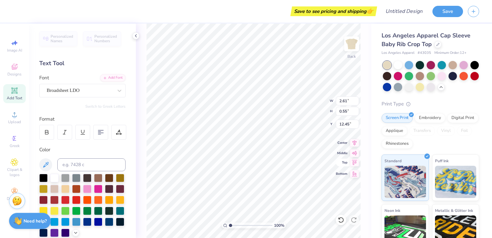
click at [354, 166] on div "100 % Back W 2.61 2.61 " H 0.55 0.55 " Y 12.45 12.45 " Center Middle Top Bottom" at bounding box center [253, 131] width 235 height 214
click at [356, 173] on icon at bounding box center [354, 173] width 9 height 8
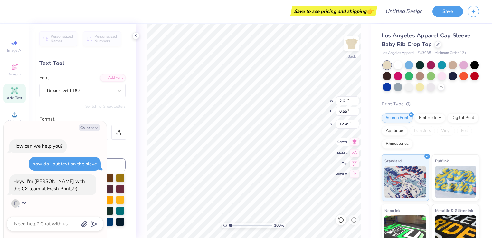
click at [356, 142] on icon at bounding box center [355, 141] width 4 height 5
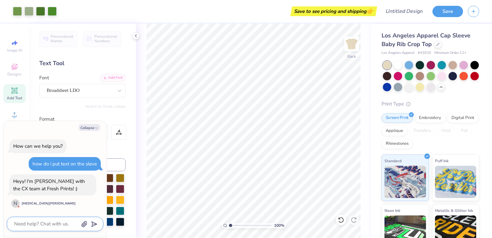
click at [49, 225] on textarea at bounding box center [46, 223] width 65 height 9
type textarea "x"
type textarea "h"
type textarea "x"
type textarea "hi"
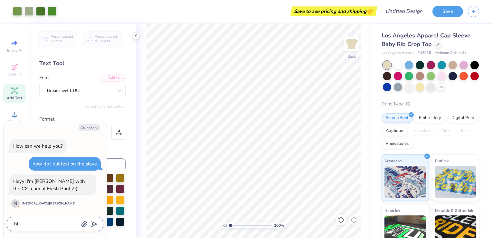
type textarea "x"
type textarea "hi"
type textarea "x"
type textarea "hi c"
type textarea "x"
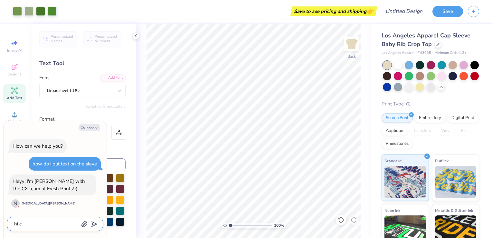
type textarea "hi ca"
type textarea "x"
type textarea "hi can"
type textarea "x"
type textarea "hi can"
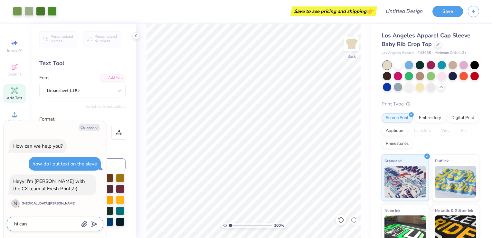
type textarea "x"
type textarea "hi can y"
type textarea "x"
type textarea "hi can yo"
type textarea "x"
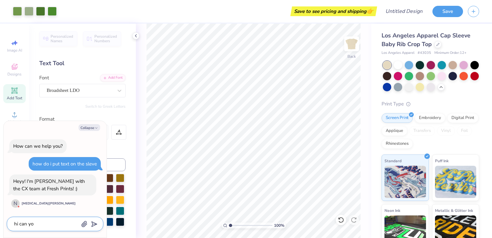
type textarea "hi can you"
type textarea "x"
type textarea "hi can you"
type textarea "x"
type textarea "hi can you h"
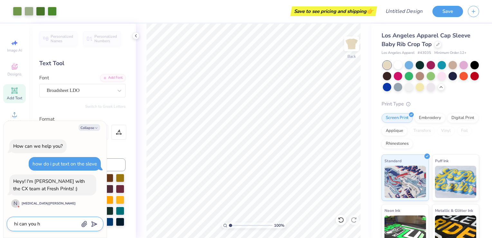
type textarea "x"
type textarea "hi can you he"
type textarea "x"
type textarea "hi can you hel"
type textarea "x"
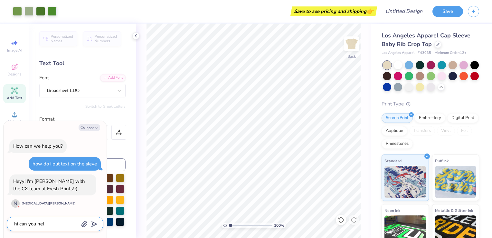
type textarea "hi can you help"
type textarea "x"
type textarea "hi can you help"
type textarea "x"
type textarea "hi can you help m"
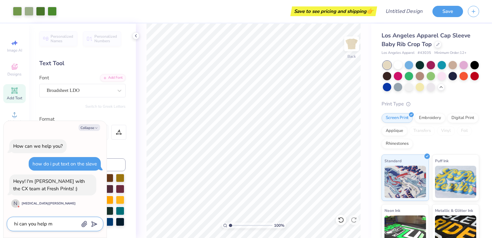
type textarea "x"
type textarea "hi can you help me"
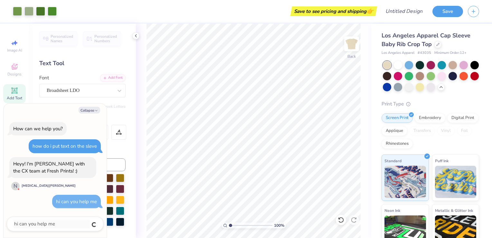
type textarea "x"
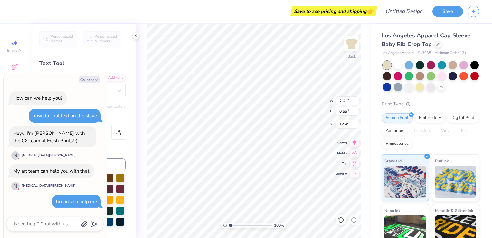
scroll to position [5, 1]
type textarea "x"
type textarea "Best. 25"
type textarea "x"
type textarea "Biest. 25"
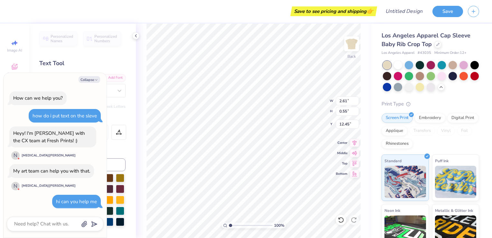
type textarea "x"
type textarea "Bigest. 25"
type textarea "x"
type textarea "Big est. 25"
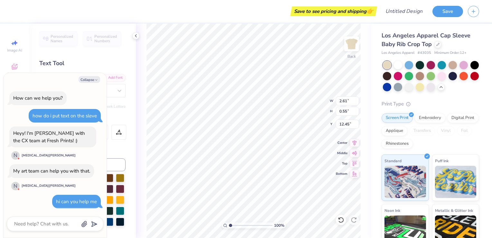
type textarea "x"
type textarea "Big est. 25"
type textarea "x"
type input "2.62"
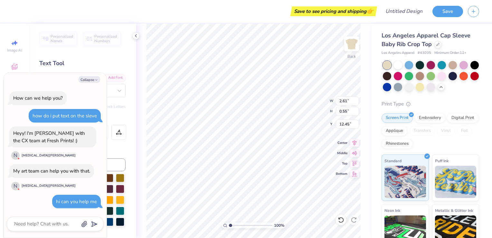
type input "1.58"
type input "11.40"
click at [91, 76] on button "Collapse" at bounding box center [90, 79] width 22 height 7
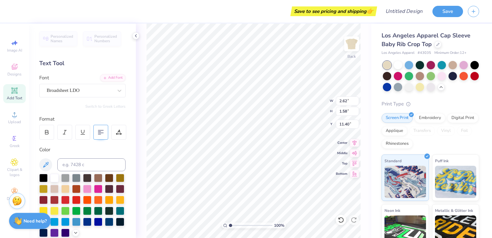
click at [99, 135] on icon at bounding box center [101, 132] width 6 height 6
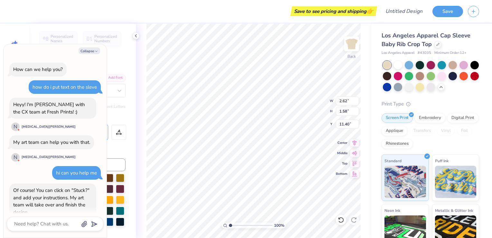
scroll to position [30, 0]
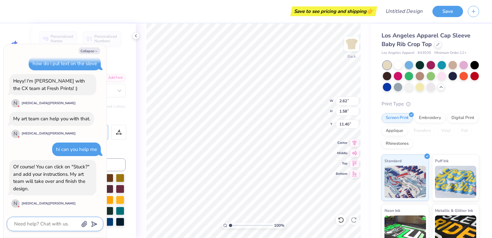
click at [54, 222] on textarea at bounding box center [46, 223] width 65 height 9
click at [43, 225] on textarea at bounding box center [46, 223] width 65 height 9
type textarea "x"
type input "2.61"
click at [43, 225] on textarea at bounding box center [46, 223] width 65 height 9
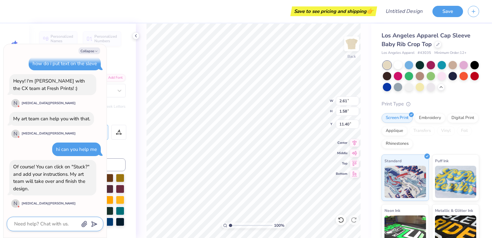
type textarea "x"
type textarea "s"
type textarea "x"
type textarea "st"
type textarea "x"
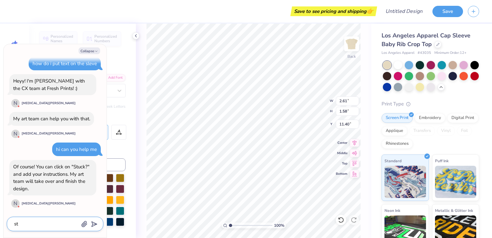
type textarea "stu"
type textarea "x"
type textarea "stuc"
type textarea "x"
type textarea "stuck"
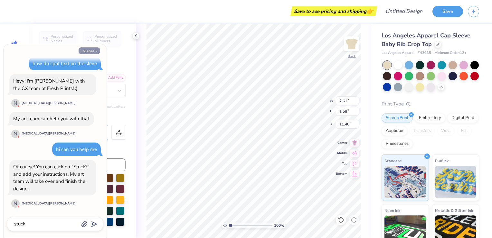
click at [96, 51] on icon "button" at bounding box center [96, 51] width 4 height 4
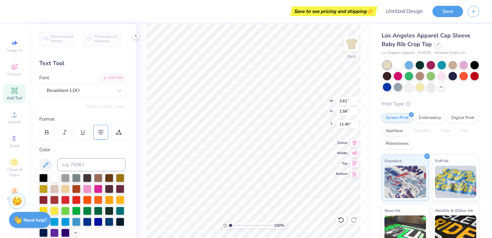
click at [24, 218] on strong "Need help?" at bounding box center [35, 220] width 23 height 6
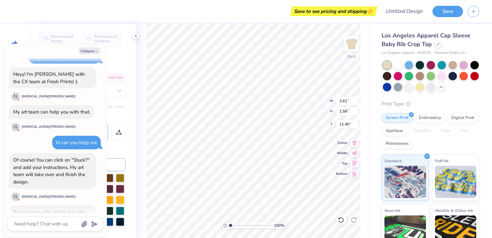
scroll to position [68, 0]
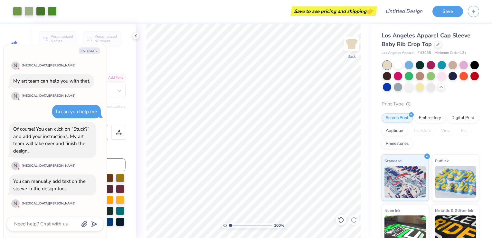
click at [73, 43] on span "Personalized Names" at bounding box center [62, 38] width 23 height 9
click at [87, 50] on button "Collapse" at bounding box center [90, 50] width 22 height 7
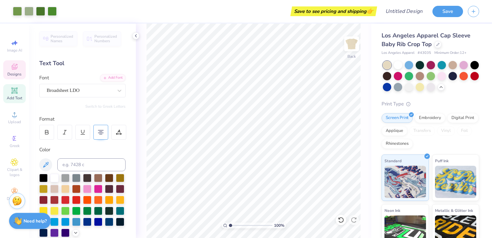
click at [8, 70] on div "Designs" at bounding box center [14, 69] width 23 height 19
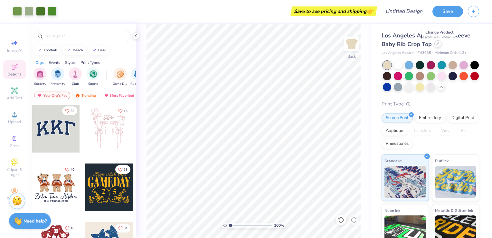
click at [440, 44] on icon at bounding box center [437, 43] width 3 height 3
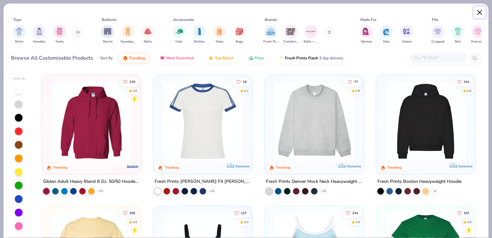
click at [479, 16] on button "Close" at bounding box center [480, 12] width 12 height 12
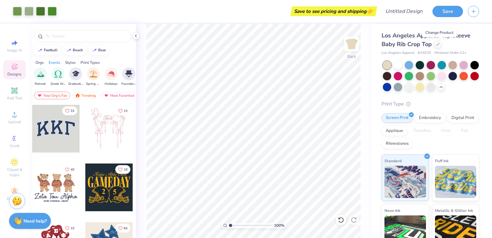
scroll to position [0, 283]
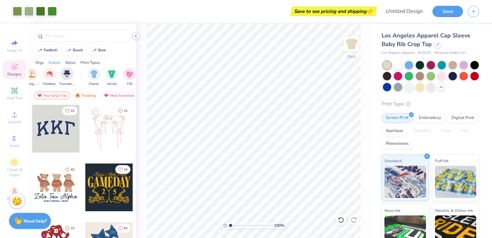
click at [137, 36] on icon at bounding box center [135, 35] width 5 height 5
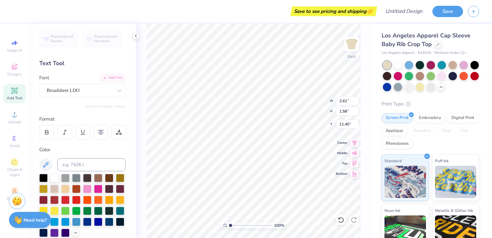
click at [44, 221] on strong "Need help?" at bounding box center [35, 220] width 23 height 6
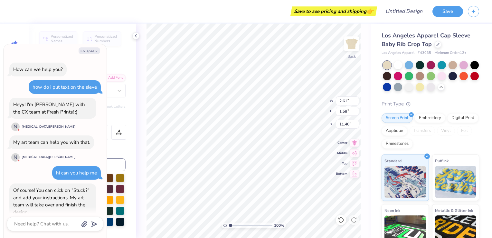
scroll to position [68, 0]
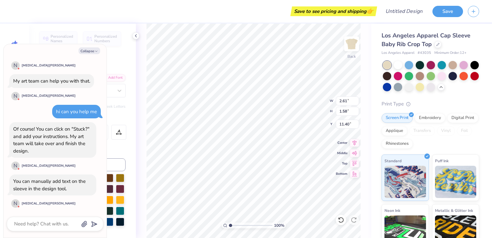
click at [126, 179] on div "Personalized Names Personalized Numbers Text Tool Add Font Font Broadsheet LDO …" at bounding box center [82, 131] width 107 height 214
click at [94, 52] on button "Collapse" at bounding box center [90, 50] width 22 height 7
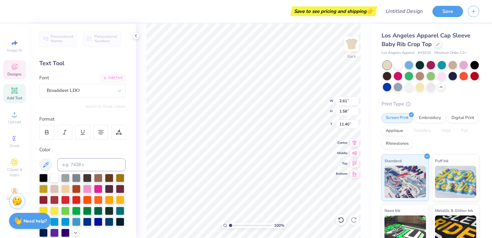
click at [19, 76] on div "Designs" at bounding box center [14, 69] width 23 height 19
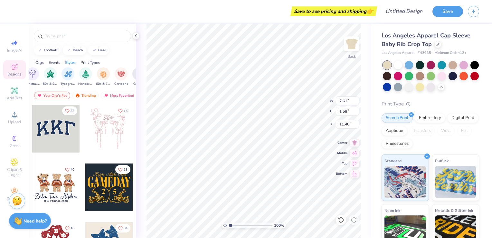
scroll to position [0, 545]
click at [40, 63] on div "Orgs" at bounding box center [39, 63] width 8 height 6
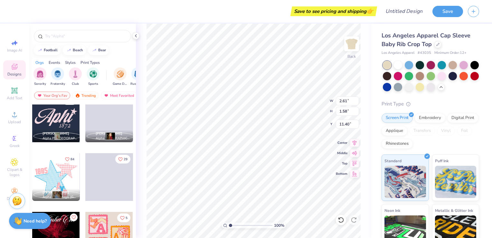
scroll to position [537, 0]
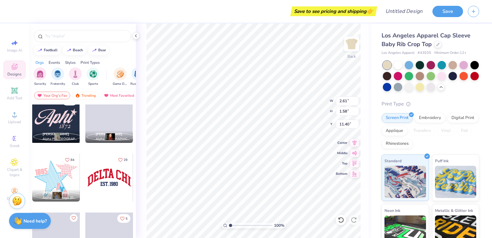
click at [60, 61] on div "Events" at bounding box center [55, 63] width 12 height 6
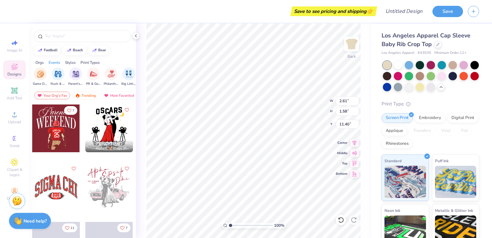
scroll to position [2297, 0]
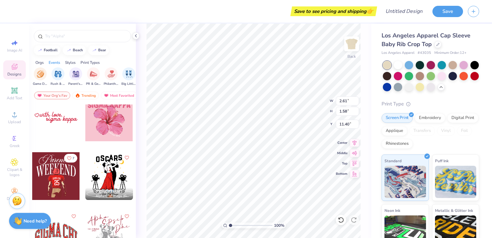
click at [21, 72] on span "Designs" at bounding box center [14, 74] width 14 height 5
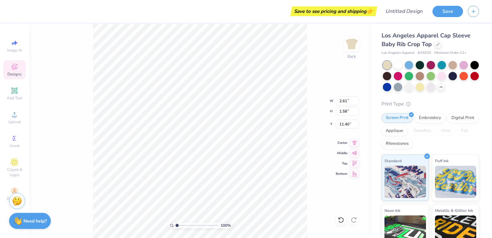
click at [21, 72] on span "Designs" at bounding box center [14, 74] width 14 height 5
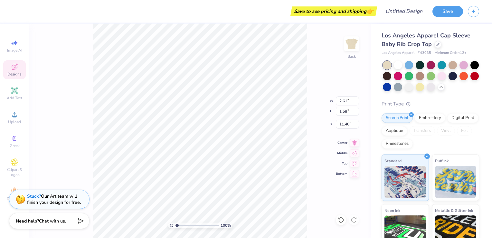
click at [21, 72] on span "Designs" at bounding box center [14, 74] width 14 height 5
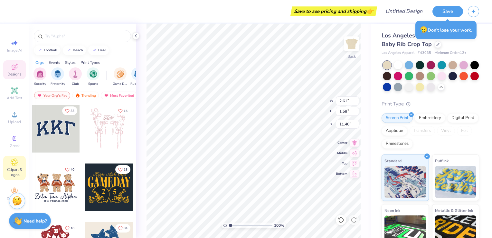
click at [18, 163] on icon at bounding box center [14, 162] width 7 height 8
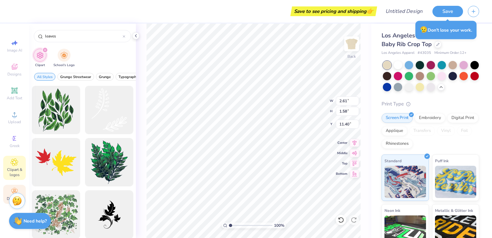
click at [16, 189] on icon at bounding box center [15, 191] width 8 height 8
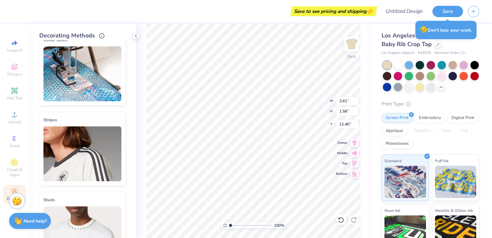
scroll to position [0, 0]
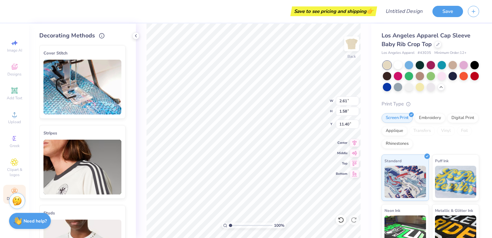
type textarea "x"
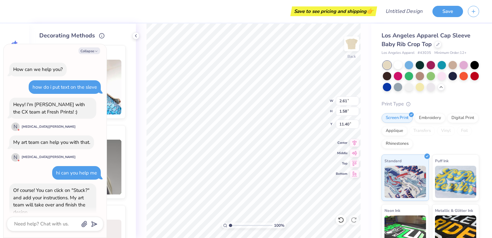
scroll to position [106, 0]
